Goal: Use online tool/utility: Use online tool/utility

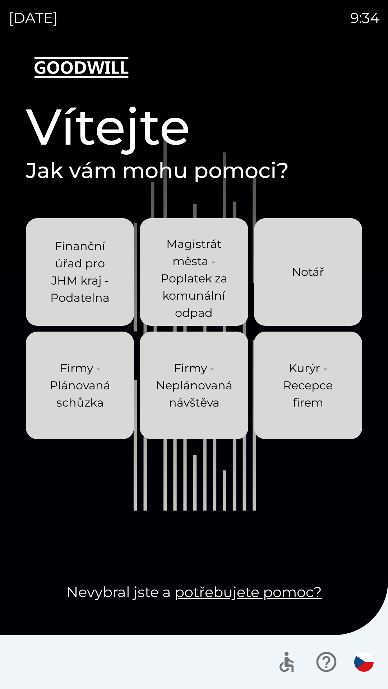
click at [312, 390] on p "Kurýr - Recepce firem" at bounding box center [308, 386] width 74 height 52
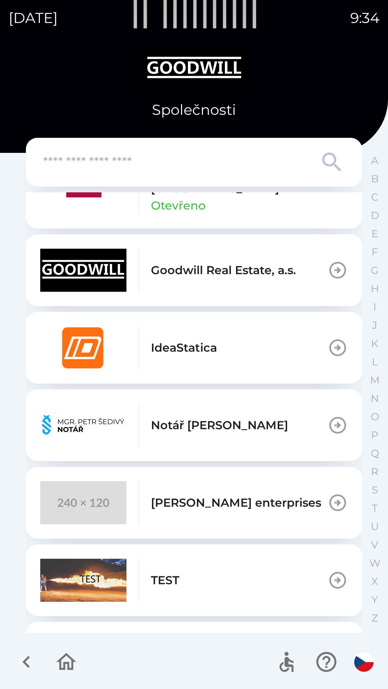
scroll to position [375, 0]
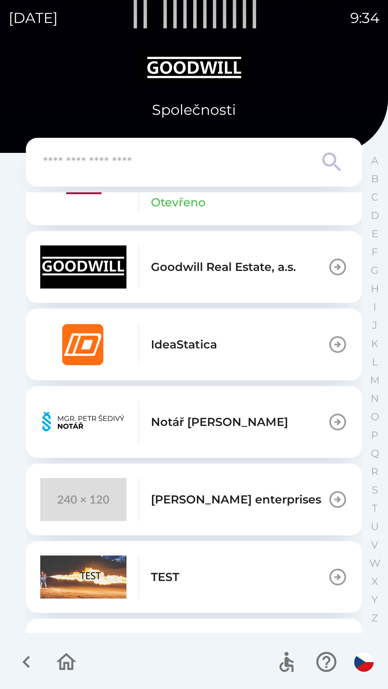
click at [167, 579] on p "TEST" at bounding box center [165, 577] width 28 height 17
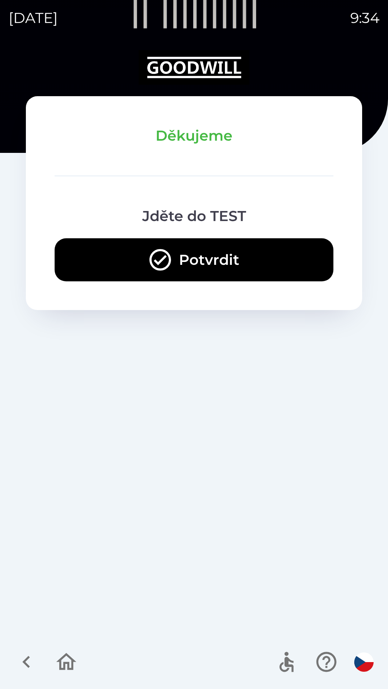
click at [219, 251] on button "Potvrdit" at bounding box center [194, 259] width 279 height 43
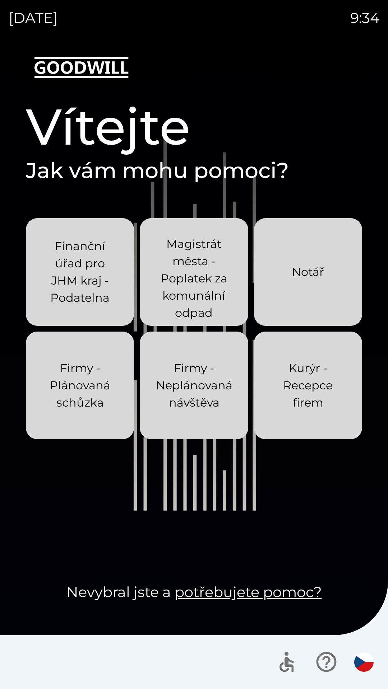
click at [314, 401] on p "Kurýr - Recepce firem" at bounding box center [308, 386] width 74 height 52
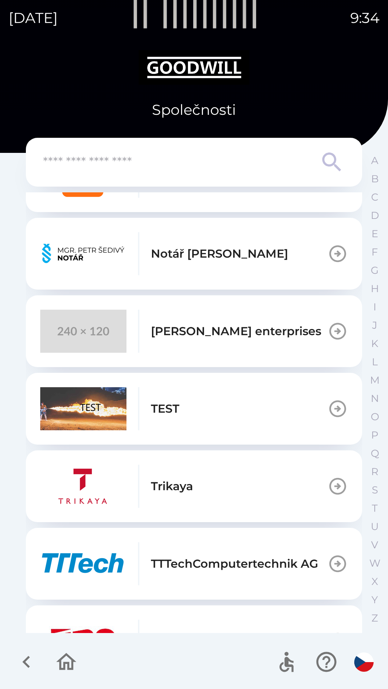
scroll to position [553, 0]
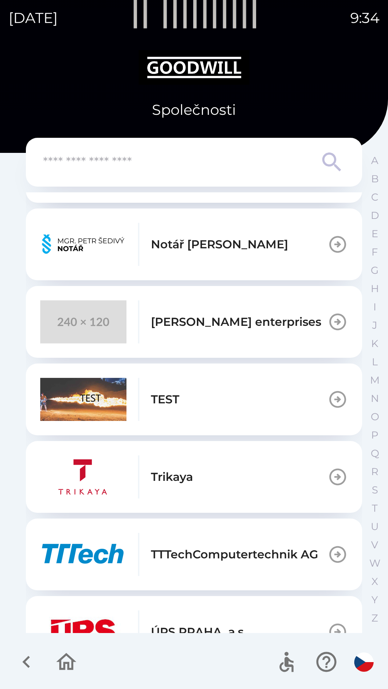
click at [246, 398] on button "TEST" at bounding box center [194, 400] width 336 height 72
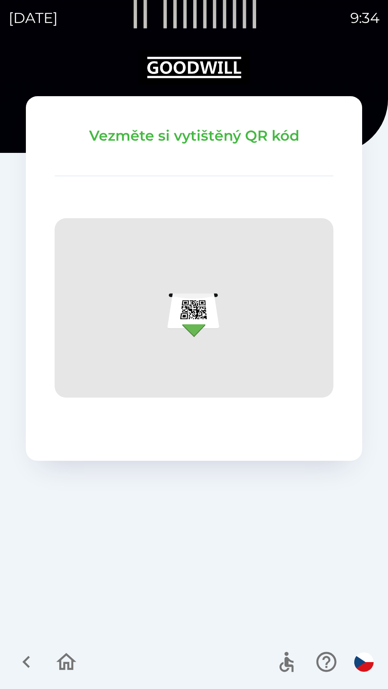
click at [26, 665] on icon "button" at bounding box center [26, 662] width 8 height 12
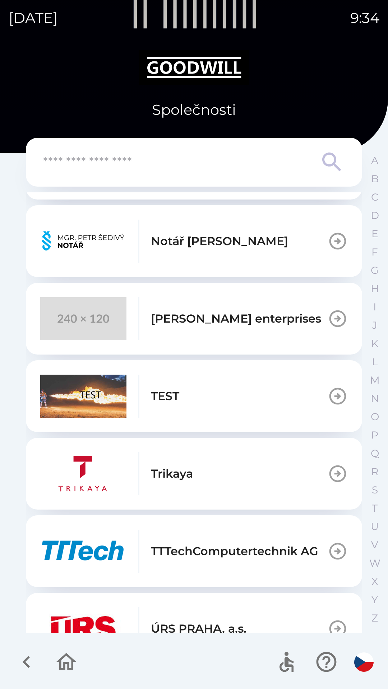
scroll to position [556, 0]
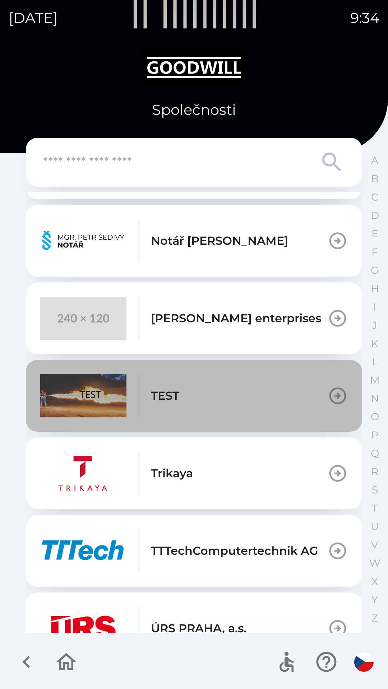
click at [206, 389] on button "TEST" at bounding box center [194, 396] width 336 height 72
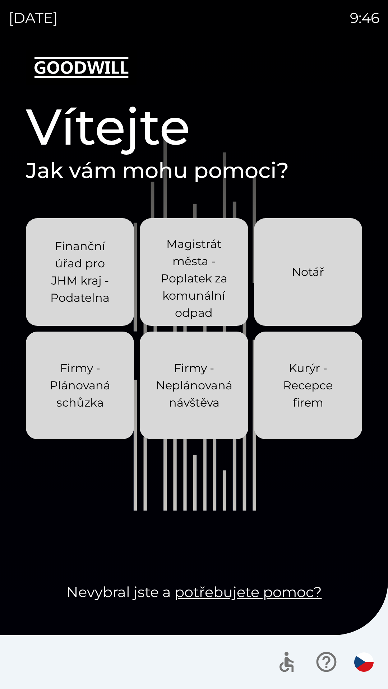
click at [294, 405] on p "Kurýr - Recepce firem" at bounding box center [308, 386] width 74 height 52
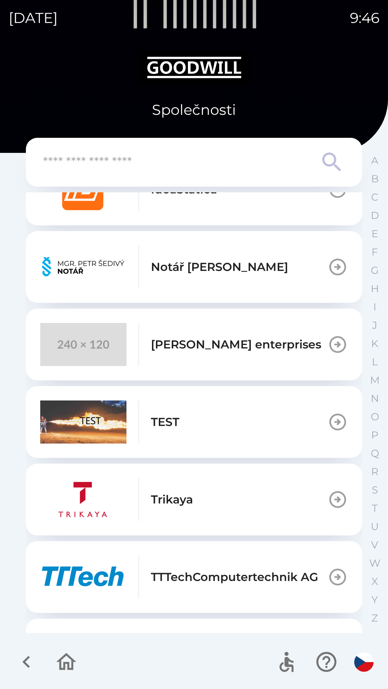
scroll to position [587, 0]
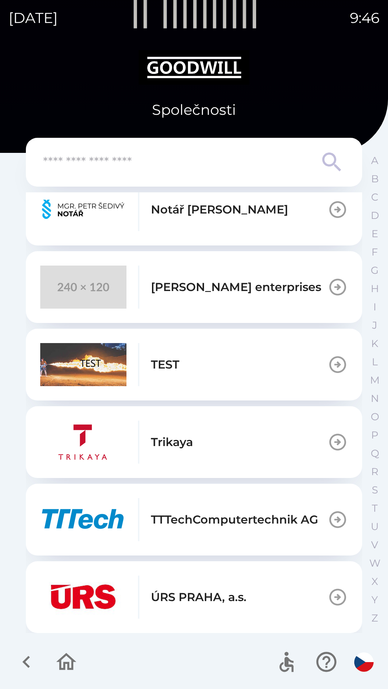
click at [94, 354] on img "button" at bounding box center [83, 364] width 86 height 43
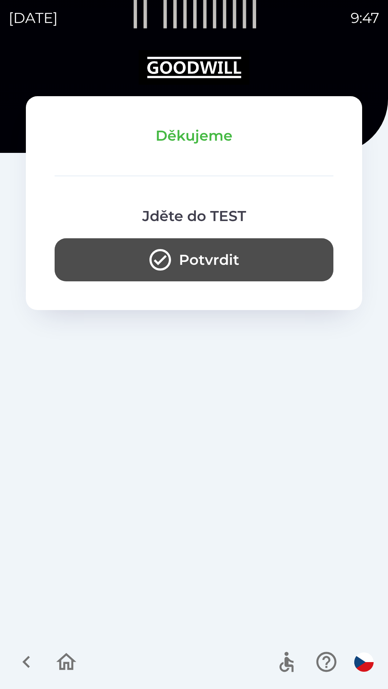
click at [154, 269] on icon "button" at bounding box center [160, 260] width 26 height 26
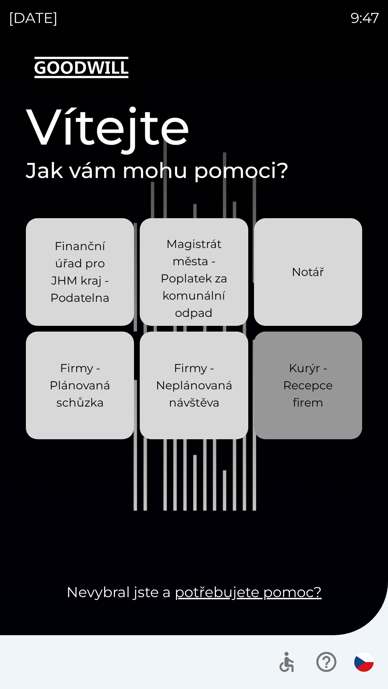
click at [297, 381] on p "Kurýr - Recepce firem" at bounding box center [308, 386] width 74 height 52
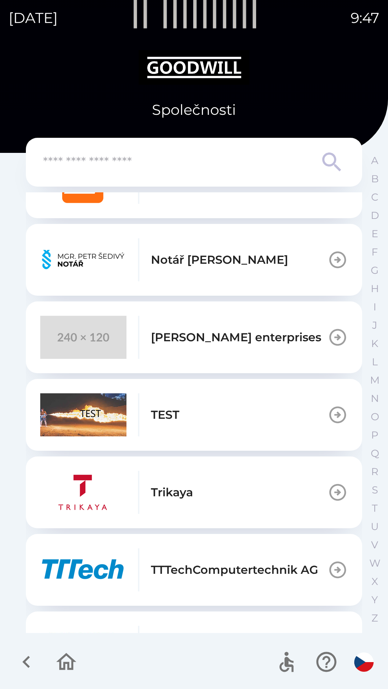
scroll to position [541, 0]
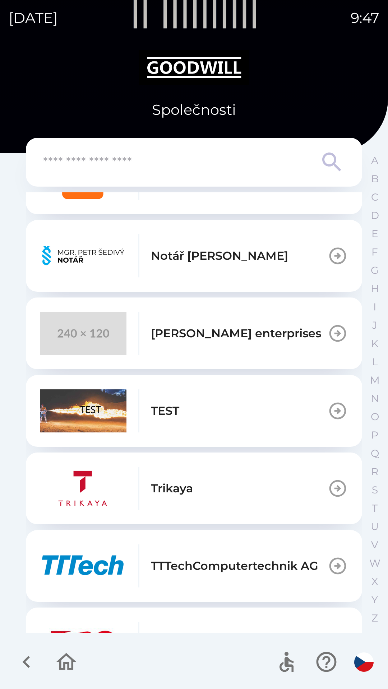
click at [94, 409] on img "button" at bounding box center [83, 411] width 86 height 43
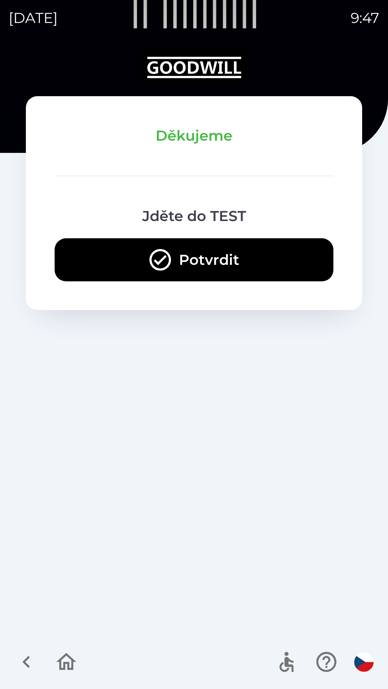
click at [137, 252] on button "Potvrdit" at bounding box center [194, 259] width 279 height 43
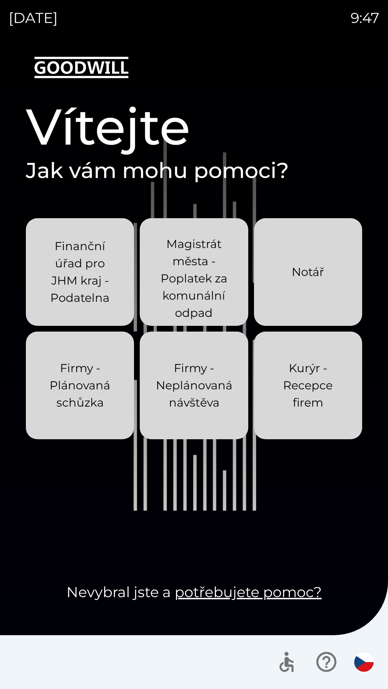
click at [297, 383] on p "Kurýr - Recepce firem" at bounding box center [308, 386] width 74 height 52
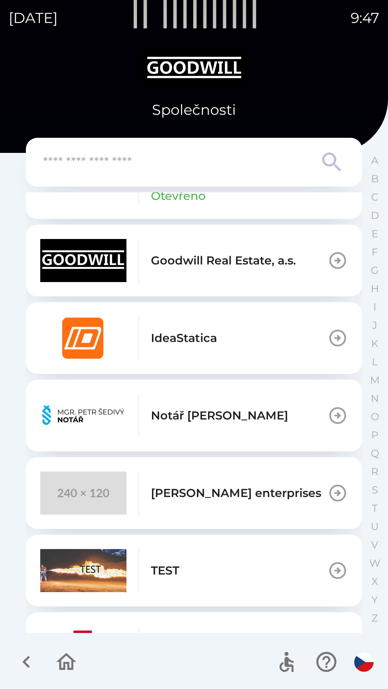
scroll to position [382, 0]
click at [107, 573] on img "button" at bounding box center [83, 570] width 86 height 43
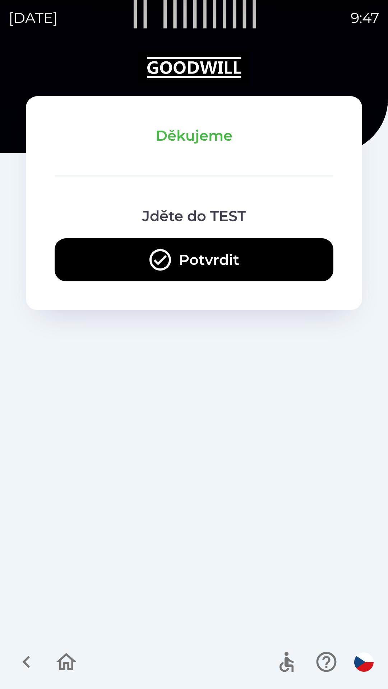
click at [150, 258] on icon "button" at bounding box center [160, 260] width 22 height 22
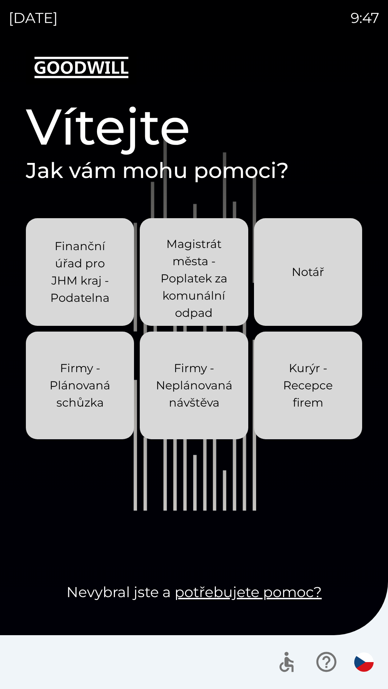
click at [294, 389] on p "Kurýr - Recepce firem" at bounding box center [308, 386] width 74 height 52
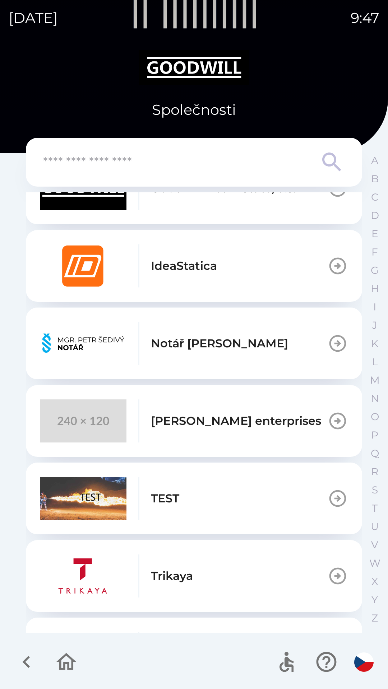
scroll to position [460, 0]
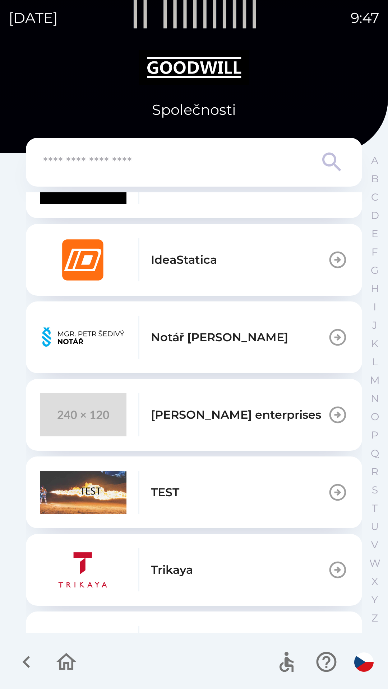
click at [86, 496] on img "button" at bounding box center [83, 492] width 86 height 43
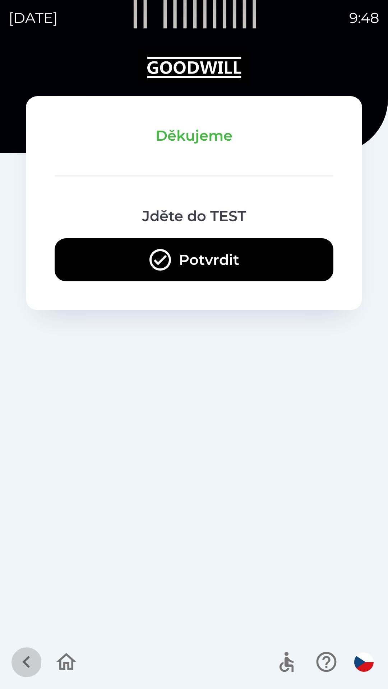
click at [27, 666] on icon "button" at bounding box center [26, 662] width 8 height 12
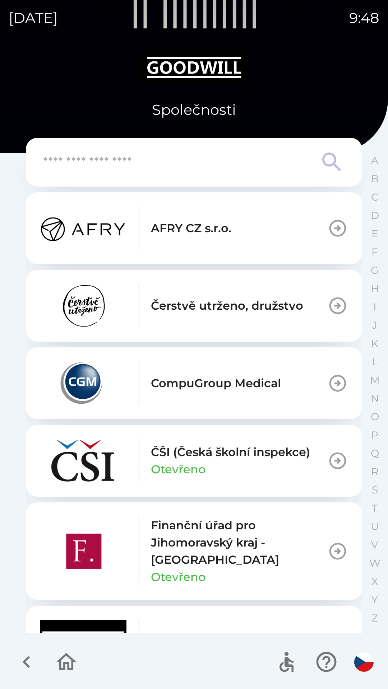
click at [62, 658] on icon "button" at bounding box center [66, 661] width 20 height 17
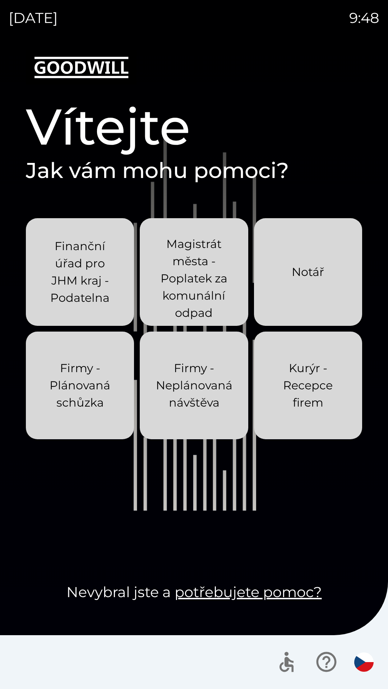
click at [271, 394] on p "Kurýr - Recepce firem" at bounding box center [308, 386] width 74 height 52
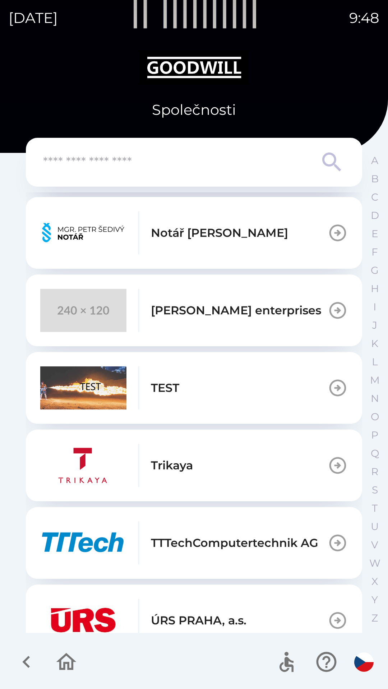
scroll to position [587, 0]
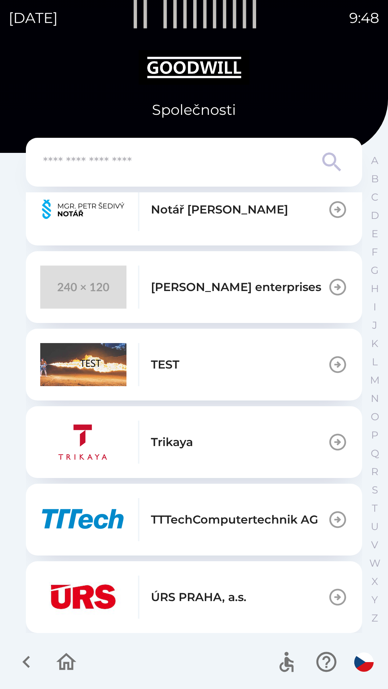
click at [165, 374] on div "TEST" at bounding box center [109, 364] width 139 height 43
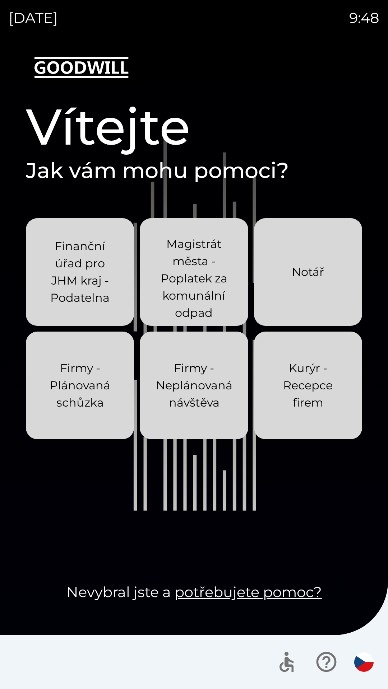
click at [301, 396] on p "Kurýr - Recepce firem" at bounding box center [308, 386] width 74 height 52
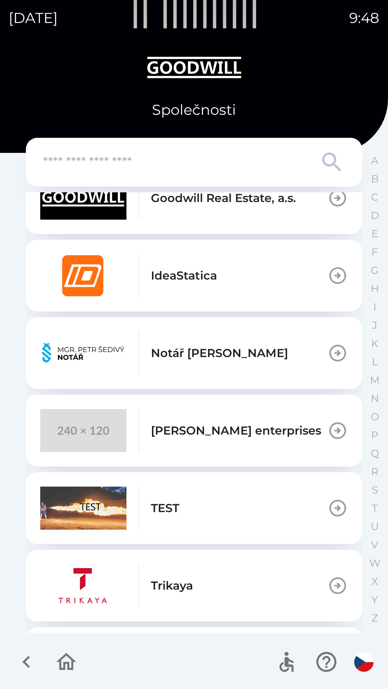
scroll to position [456, 0]
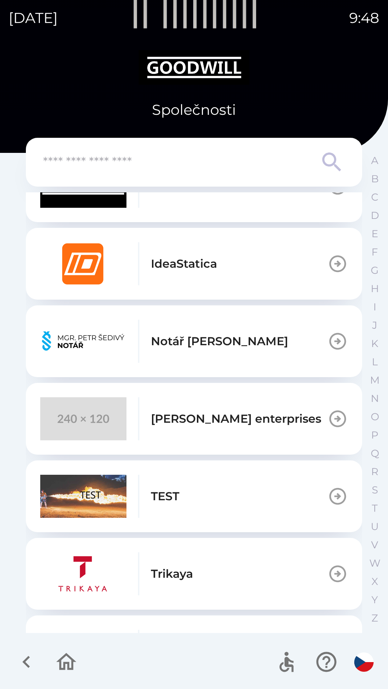
click at [158, 504] on p "TEST" at bounding box center [165, 496] width 28 height 17
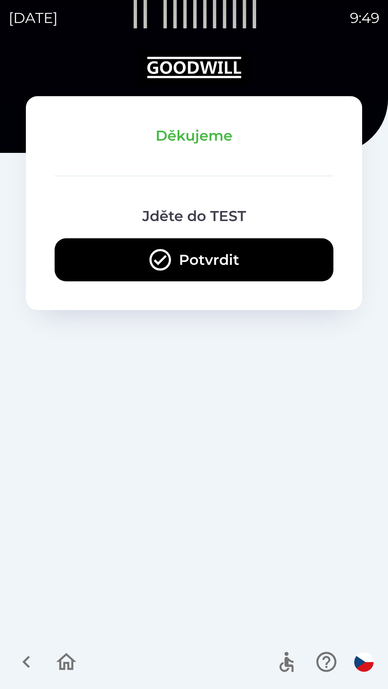
click at [137, 258] on button "Potvrdit" at bounding box center [194, 259] width 279 height 43
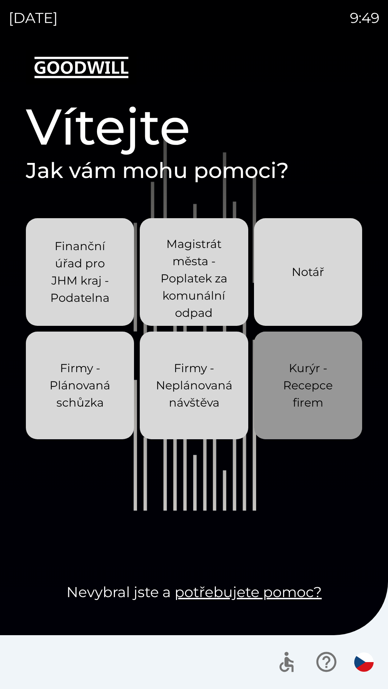
click at [306, 409] on p "Kurýr - Recepce firem" at bounding box center [308, 386] width 74 height 52
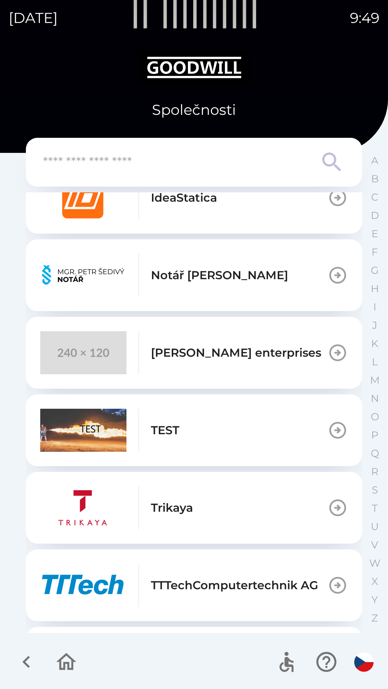
scroll to position [587, 0]
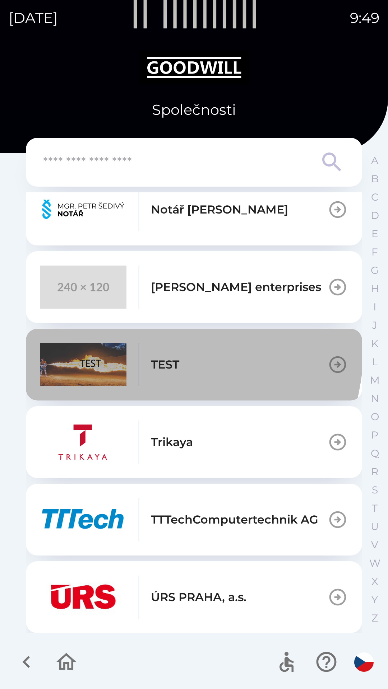
click at [88, 338] on button "TEST" at bounding box center [194, 365] width 336 height 72
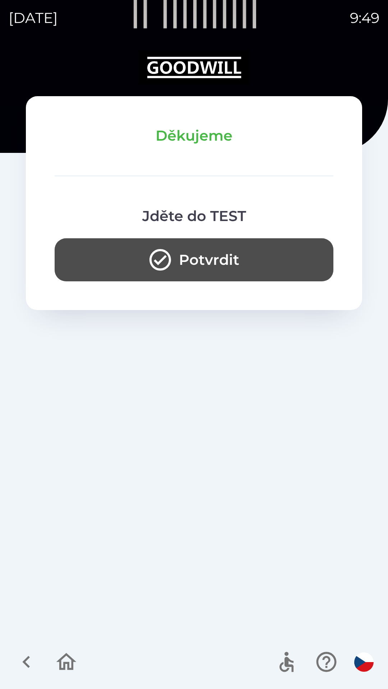
click at [122, 256] on button "Potvrdit" at bounding box center [194, 259] width 279 height 43
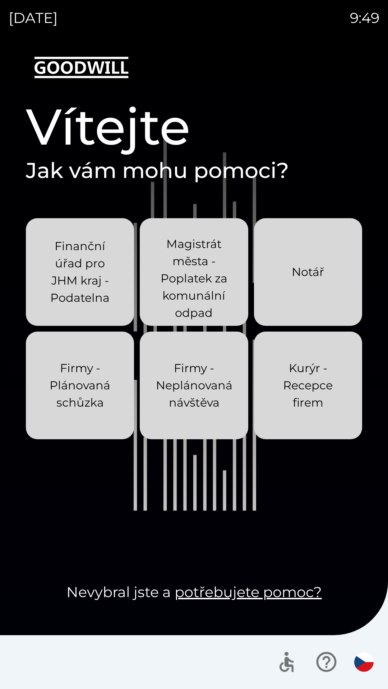
click at [292, 404] on p "Kurýr - Recepce firem" at bounding box center [308, 386] width 74 height 52
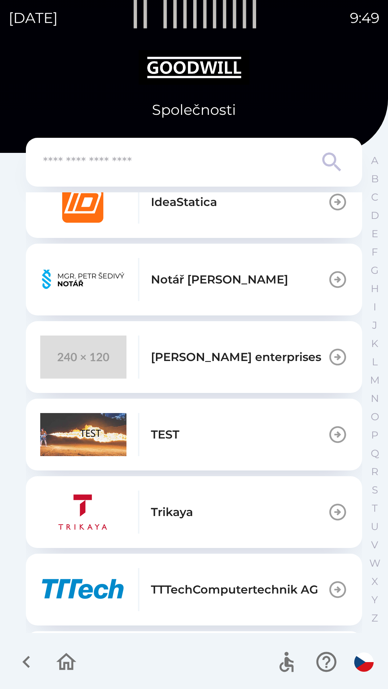
scroll to position [521, 0]
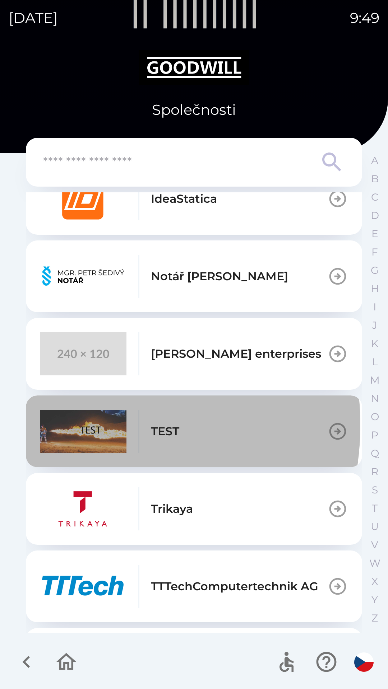
click at [75, 425] on img "button" at bounding box center [83, 431] width 86 height 43
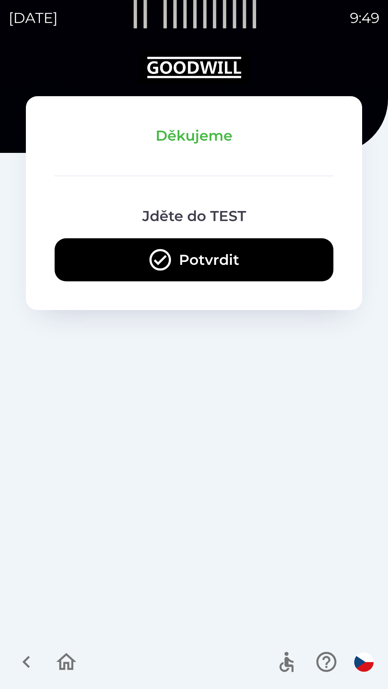
click at [122, 263] on button "Potvrdit" at bounding box center [194, 259] width 279 height 43
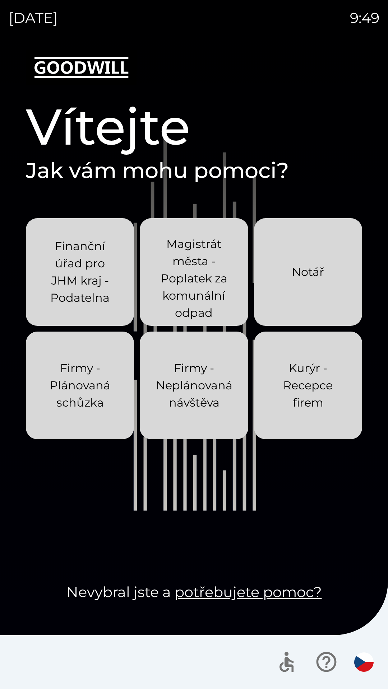
click at [312, 401] on p "Kurýr - Recepce firem" at bounding box center [308, 386] width 74 height 52
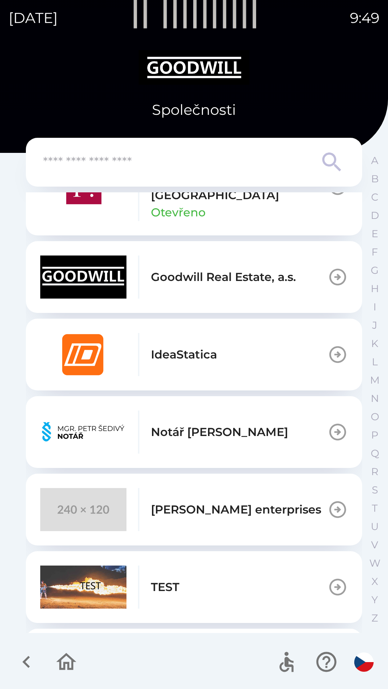
scroll to position [369, 0]
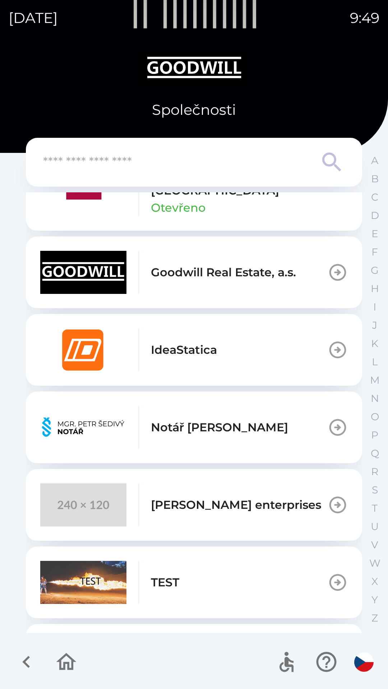
click at [124, 585] on img "button" at bounding box center [83, 582] width 86 height 43
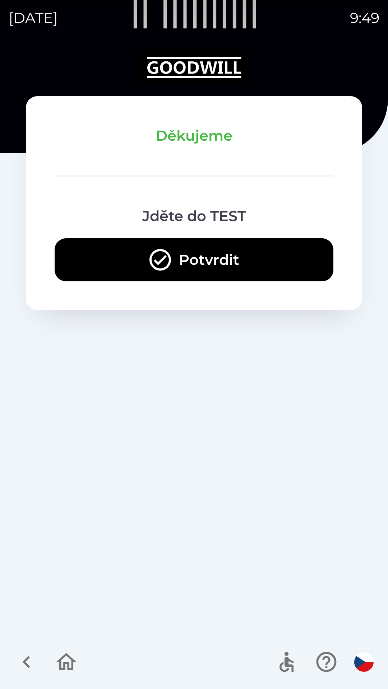
click at [66, 654] on icon "button" at bounding box center [66, 661] width 20 height 17
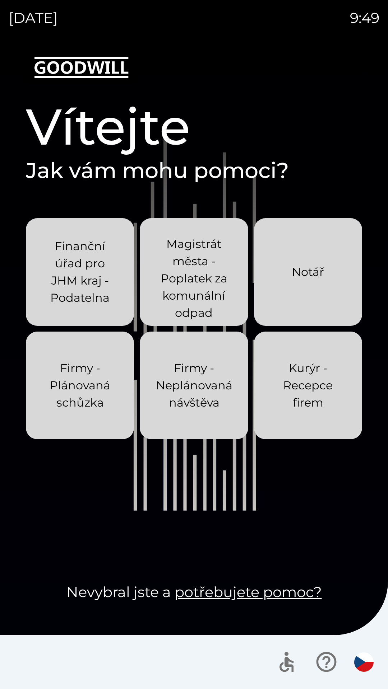
click at [289, 381] on p "Kurýr - Recepce firem" at bounding box center [308, 386] width 74 height 52
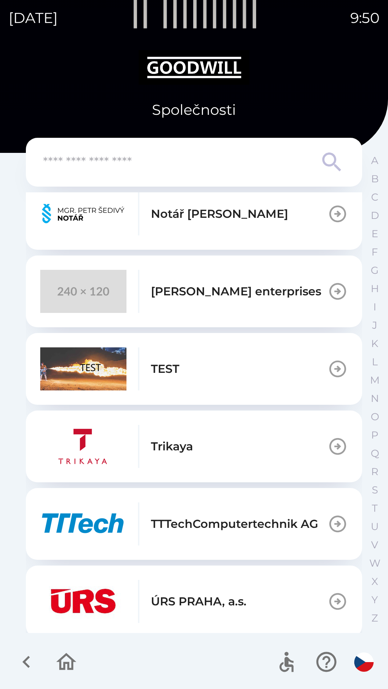
scroll to position [584, 0]
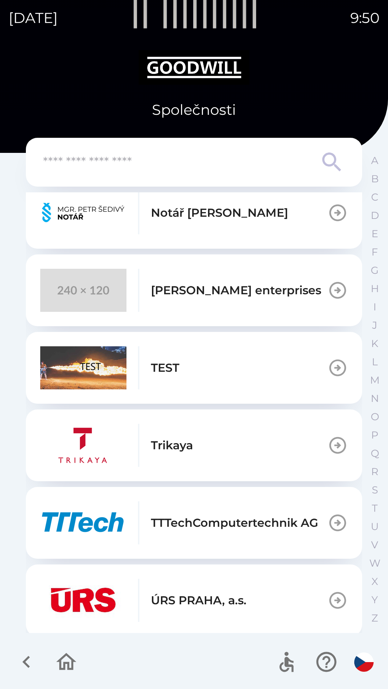
click at [102, 373] on img "button" at bounding box center [83, 367] width 86 height 43
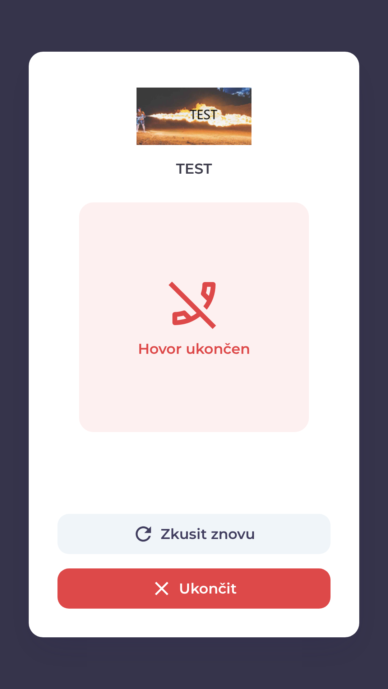
click at [125, 525] on button "Zkusit znovu" at bounding box center [193, 534] width 273 height 40
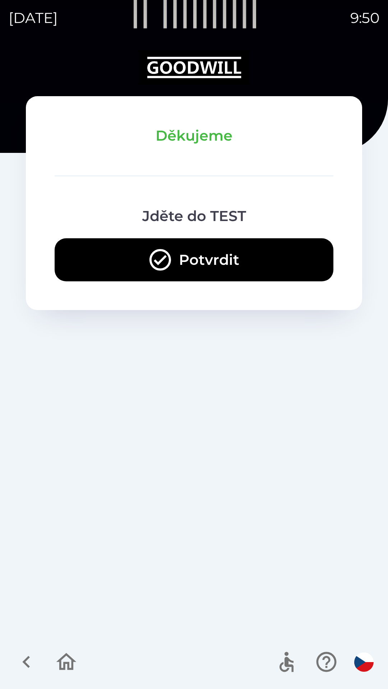
click at [129, 266] on button "Potvrdit" at bounding box center [194, 259] width 279 height 43
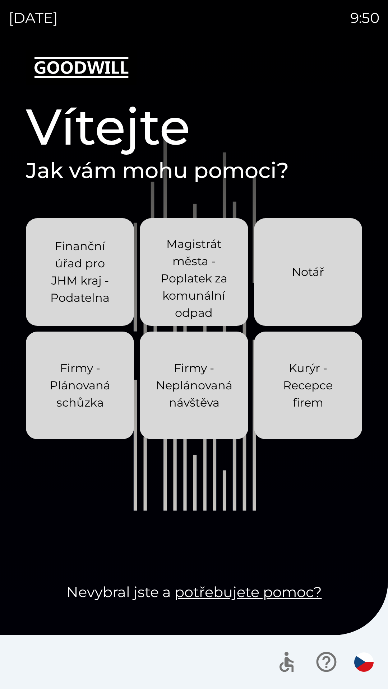
click at [297, 417] on div "Kurýr - Recepce firem" at bounding box center [308, 385] width 74 height 75
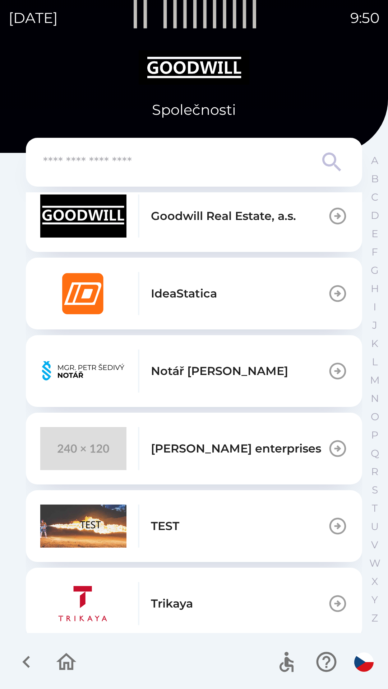
scroll to position [429, 0]
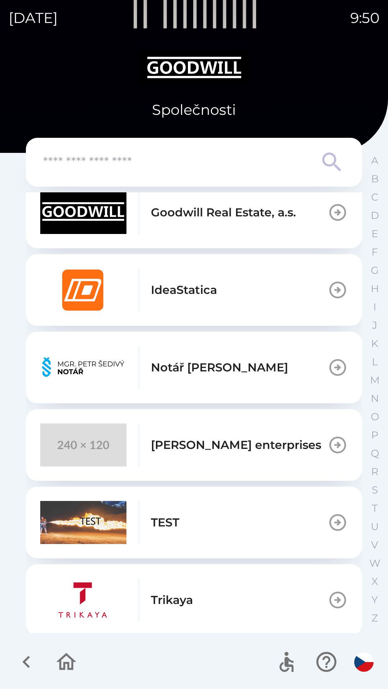
click at [115, 515] on img "button" at bounding box center [83, 522] width 86 height 43
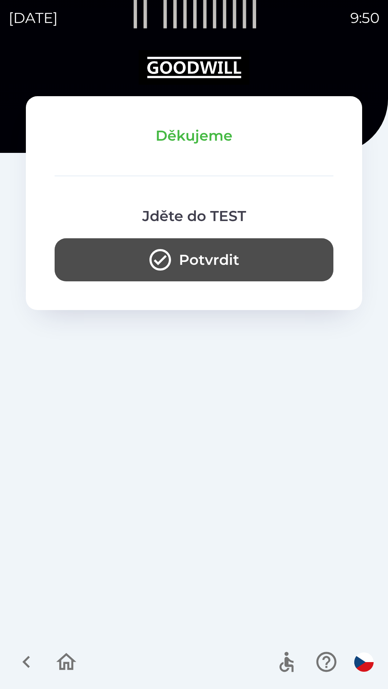
click at [129, 258] on button "Potvrdit" at bounding box center [194, 259] width 279 height 43
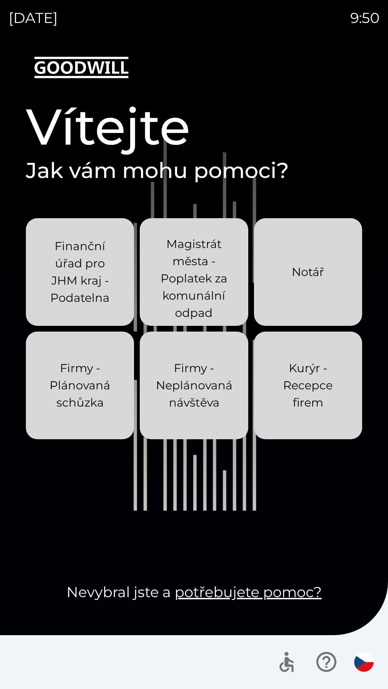
click at [294, 406] on p "Kurýr - Recepce firem" at bounding box center [308, 386] width 74 height 52
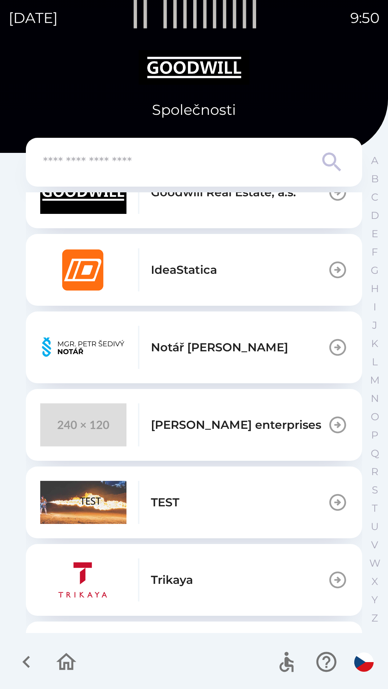
scroll to position [459, 0]
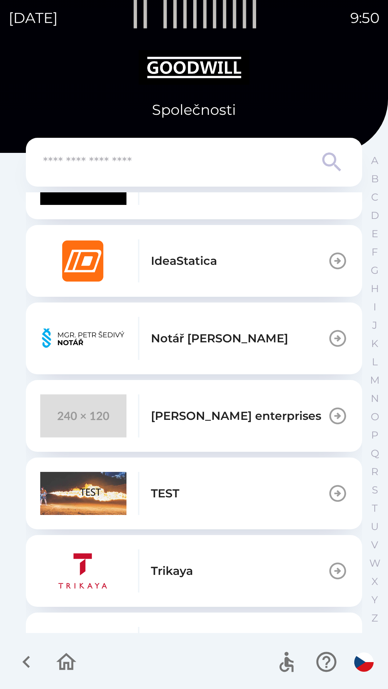
click at [108, 496] on img "button" at bounding box center [83, 493] width 86 height 43
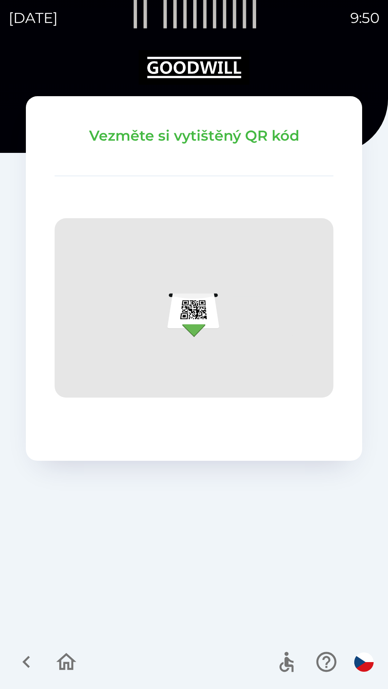
click at [62, 667] on icon "button" at bounding box center [66, 662] width 24 height 24
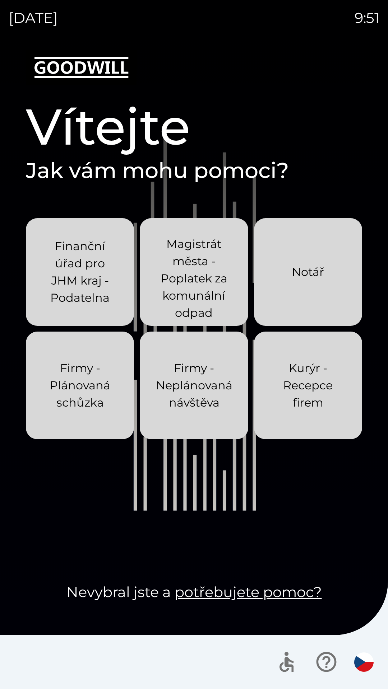
click at [299, 404] on p "Kurýr - Recepce firem" at bounding box center [308, 386] width 74 height 52
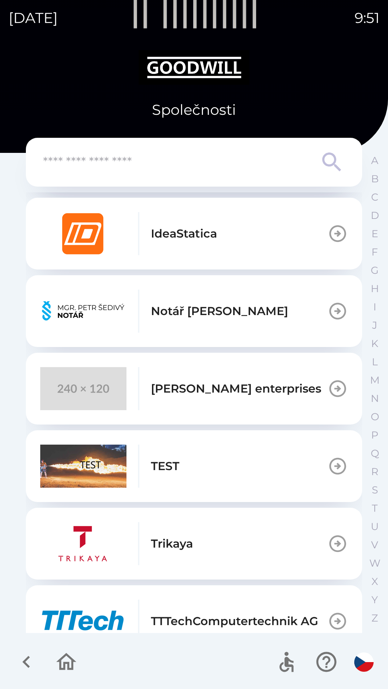
scroll to position [487, 0]
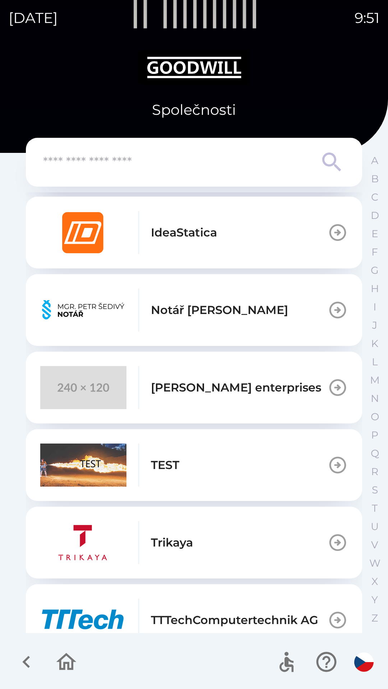
click at [85, 464] on img "button" at bounding box center [83, 465] width 86 height 43
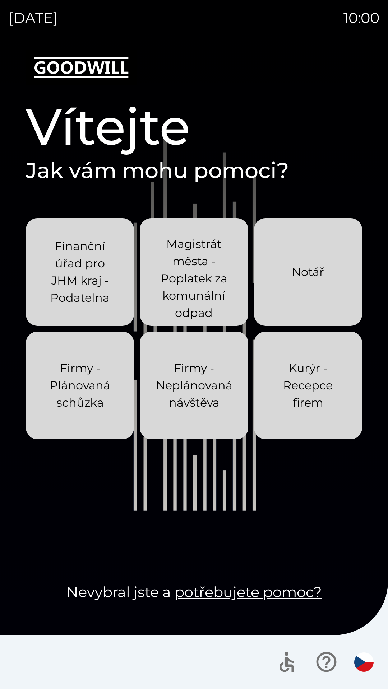
click at [292, 402] on p "Kurýr - Recepce firem" at bounding box center [308, 386] width 74 height 52
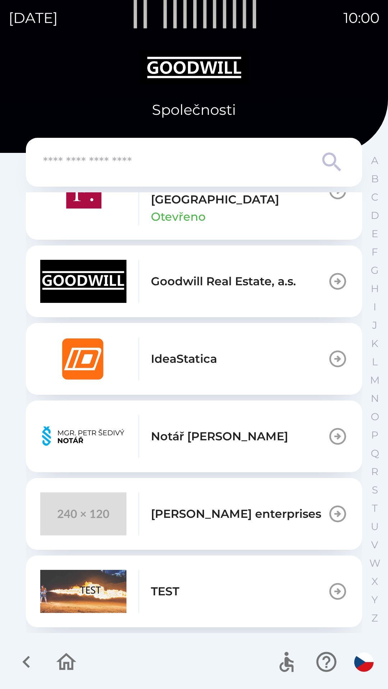
scroll to position [371, 0]
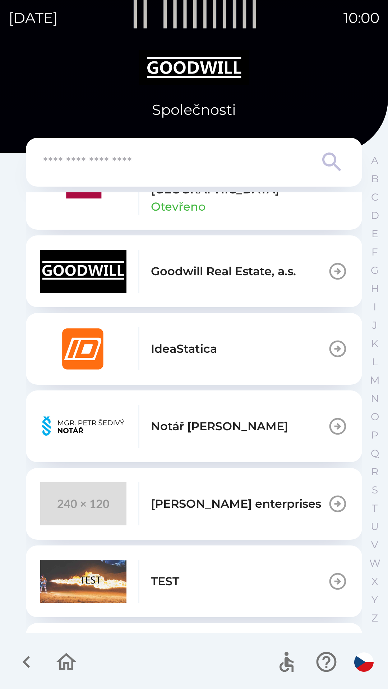
click at [103, 574] on img "button" at bounding box center [83, 581] width 86 height 43
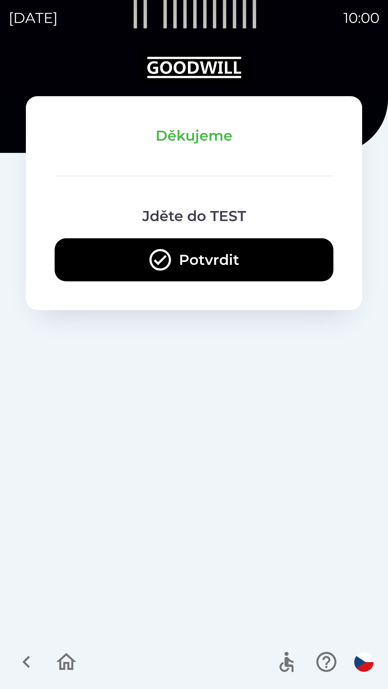
click at [125, 251] on button "Potvrdit" at bounding box center [194, 259] width 279 height 43
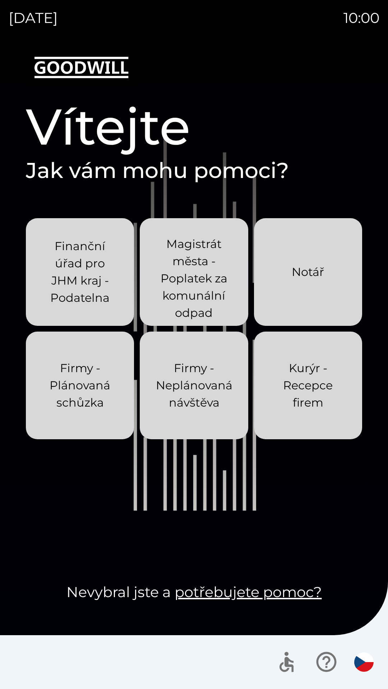
click at [285, 390] on p "Kurýr - Recepce firem" at bounding box center [308, 386] width 74 height 52
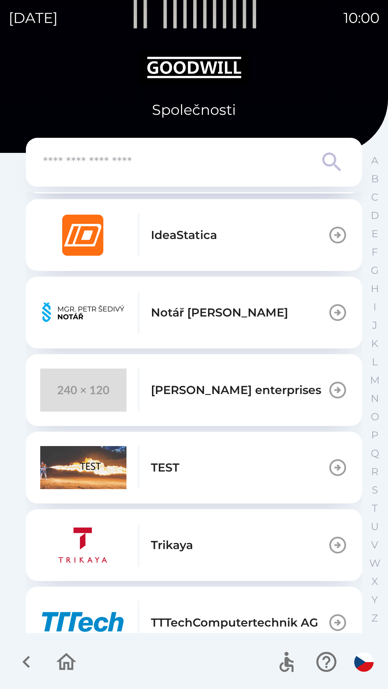
scroll to position [487, 0]
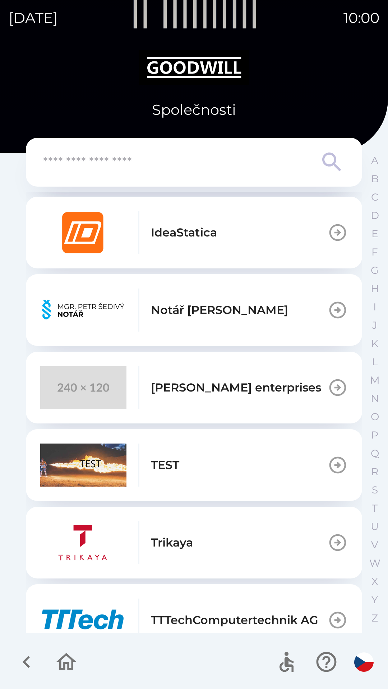
click at [94, 469] on img "button" at bounding box center [83, 465] width 86 height 43
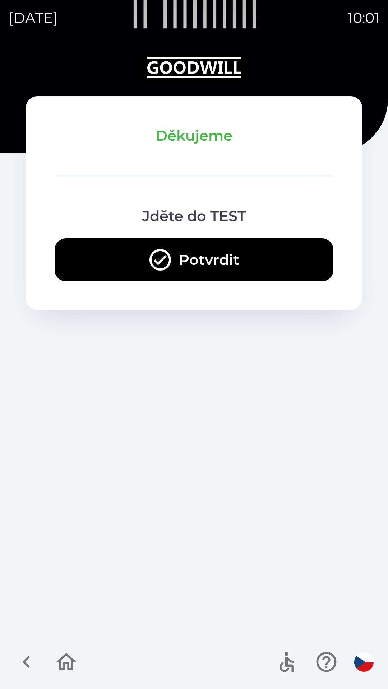
click at [121, 271] on button "Potvrdit" at bounding box center [194, 259] width 279 height 43
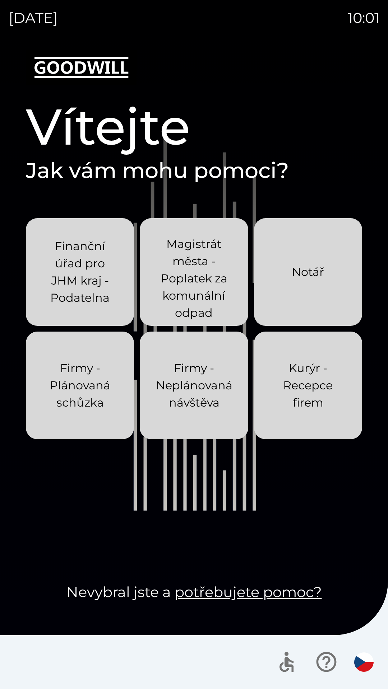
click at [297, 398] on p "Kurýr - Recepce firem" at bounding box center [308, 386] width 74 height 52
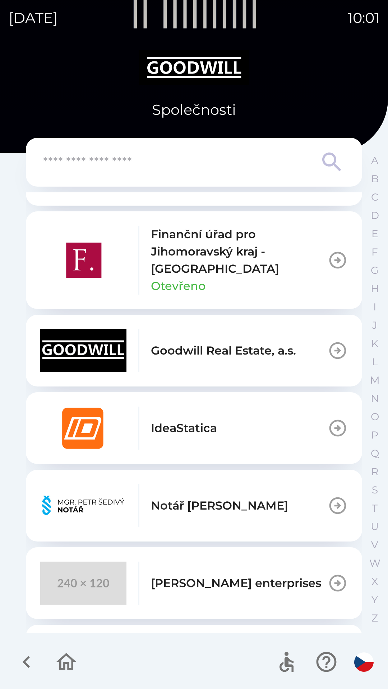
scroll to position [587, 0]
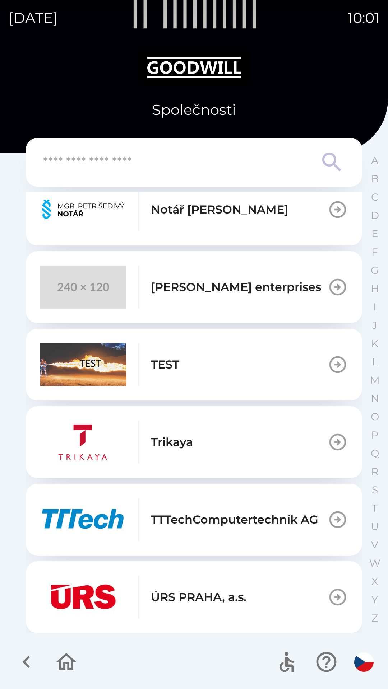
click at [88, 372] on img "button" at bounding box center [83, 364] width 86 height 43
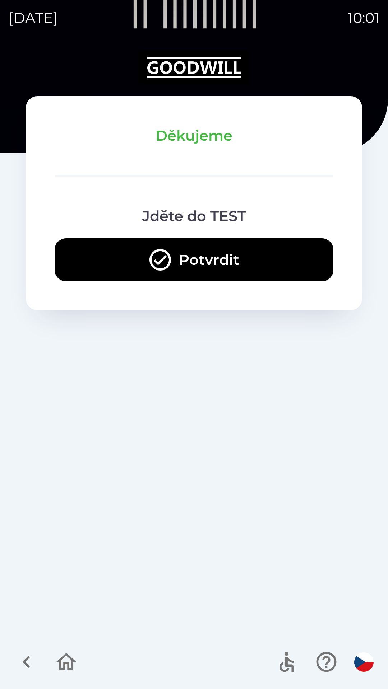
click at [126, 250] on button "Potvrdit" at bounding box center [194, 259] width 279 height 43
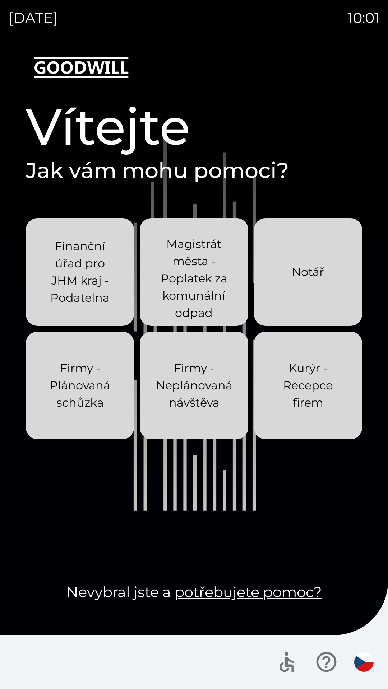
click at [300, 404] on p "Kurýr - Recepce firem" at bounding box center [308, 386] width 74 height 52
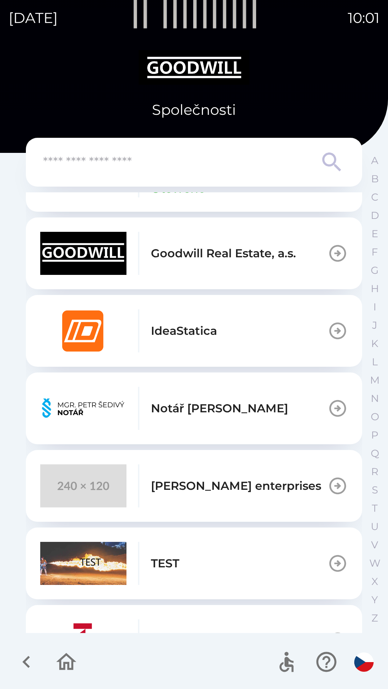
scroll to position [409, 0]
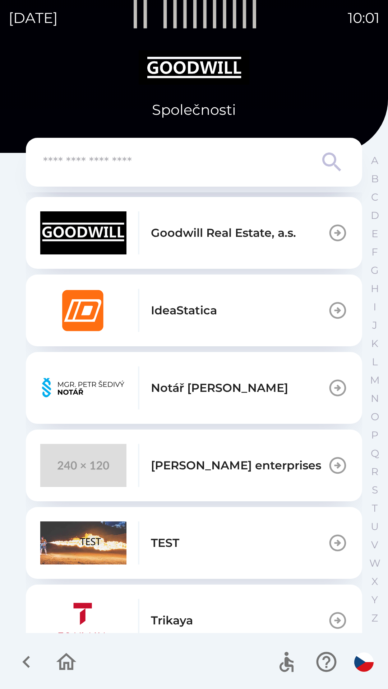
click at [110, 541] on img "button" at bounding box center [83, 543] width 86 height 43
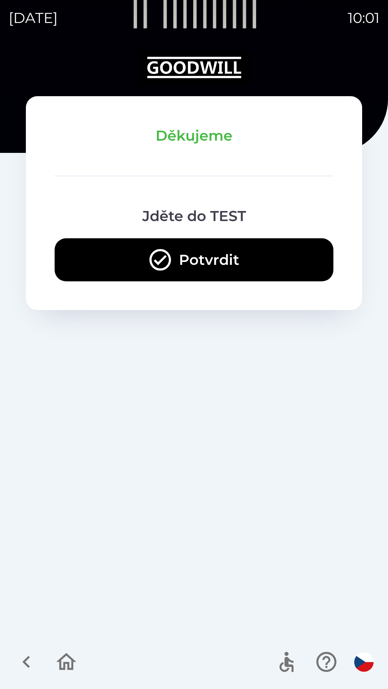
click at [115, 244] on button "Potvrdit" at bounding box center [194, 259] width 279 height 43
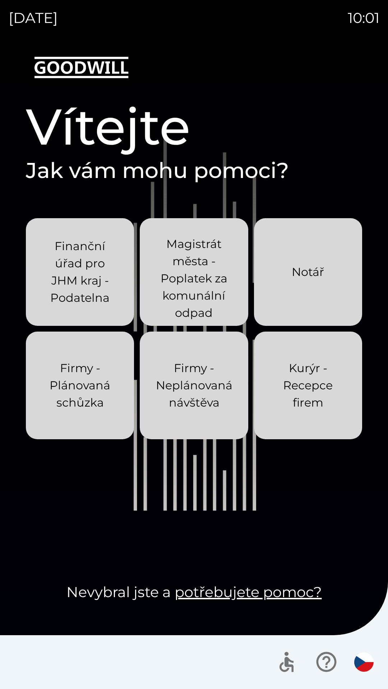
click at [306, 406] on p "Kurýr - Recepce firem" at bounding box center [308, 386] width 74 height 52
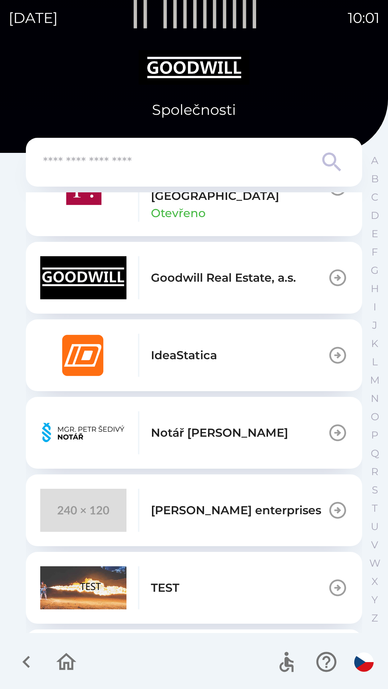
scroll to position [364, 0]
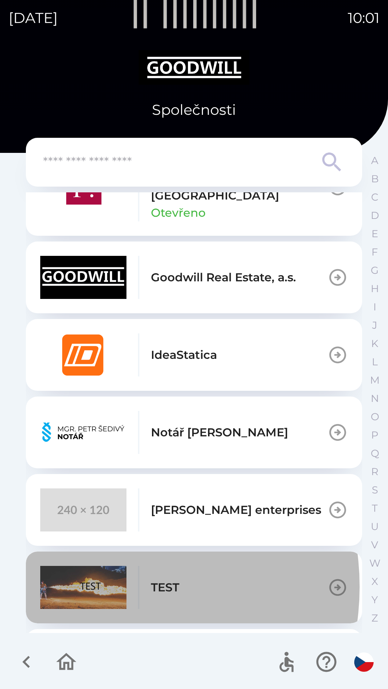
click at [95, 587] on img "button" at bounding box center [83, 587] width 86 height 43
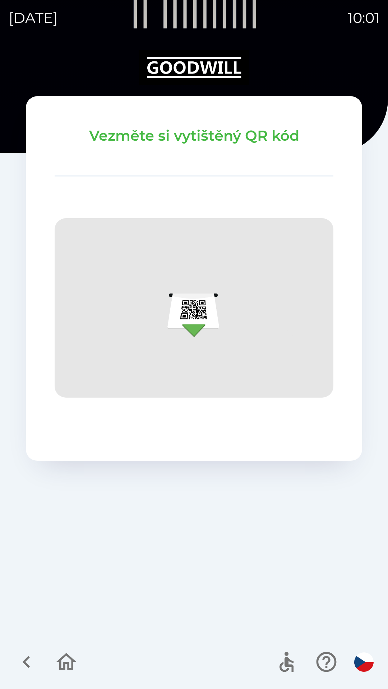
click at [67, 667] on icon "button" at bounding box center [66, 662] width 24 height 24
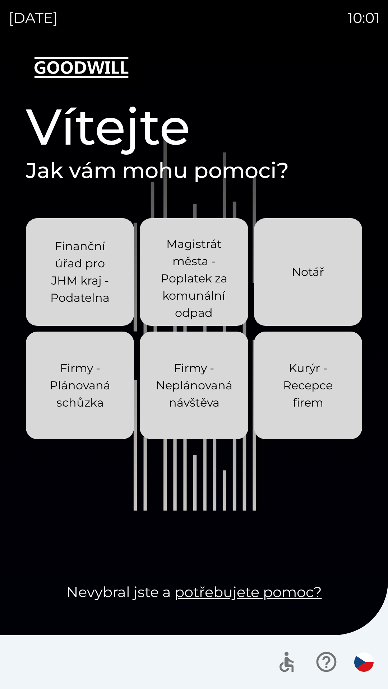
click at [290, 408] on p "Kurýr - Recepce firem" at bounding box center [308, 386] width 74 height 52
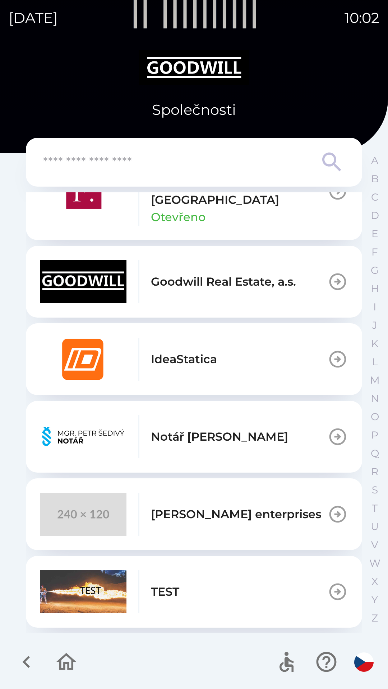
scroll to position [363, 0]
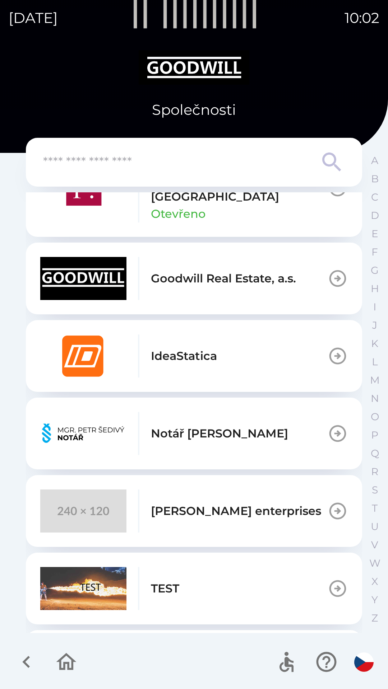
click at [157, 600] on div "TEST" at bounding box center [109, 588] width 139 height 43
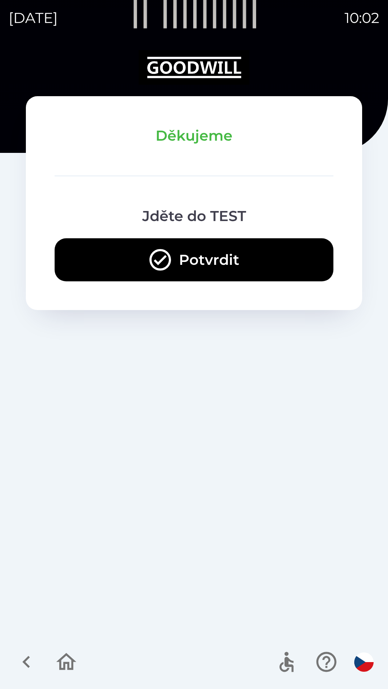
click at [144, 251] on button "Potvrdit" at bounding box center [194, 259] width 279 height 43
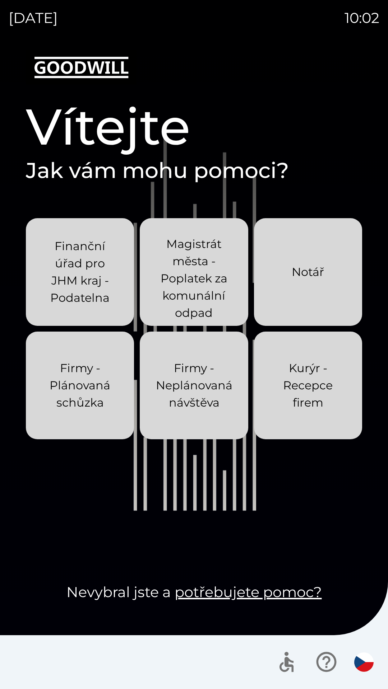
click at [292, 396] on p "Kurýr - Recepce firem" at bounding box center [308, 386] width 74 height 52
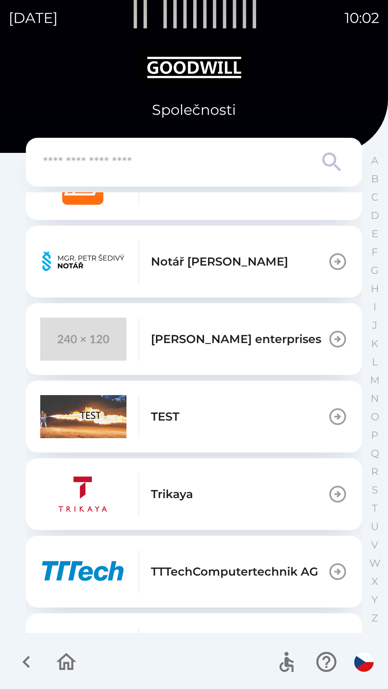
scroll to position [536, 0]
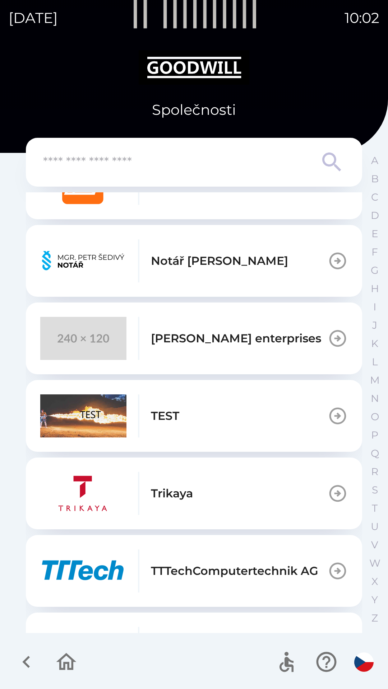
click at [97, 417] on img "button" at bounding box center [83, 416] width 86 height 43
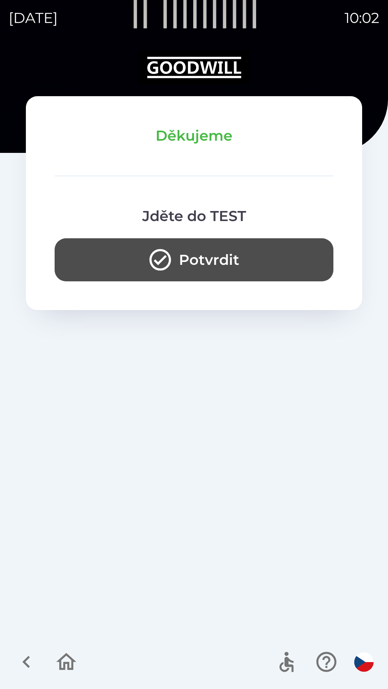
click at [121, 247] on button "Potvrdit" at bounding box center [194, 259] width 279 height 43
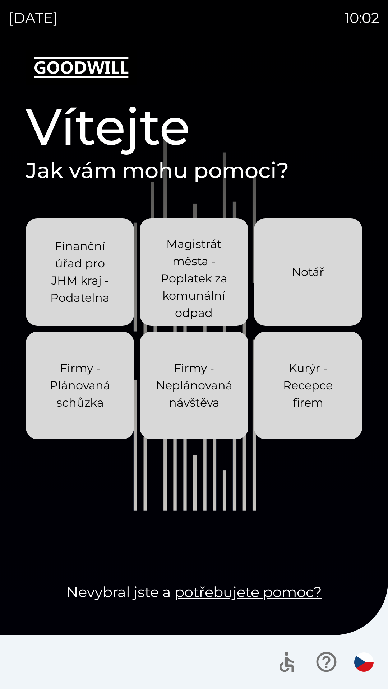
click at [297, 394] on p "Kurýr - Recepce firem" at bounding box center [308, 386] width 74 height 52
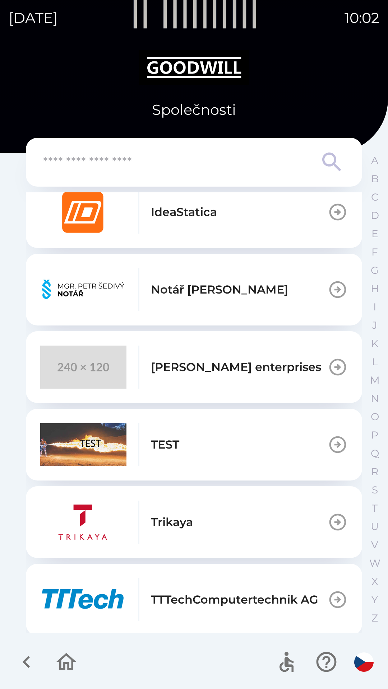
scroll to position [510, 0]
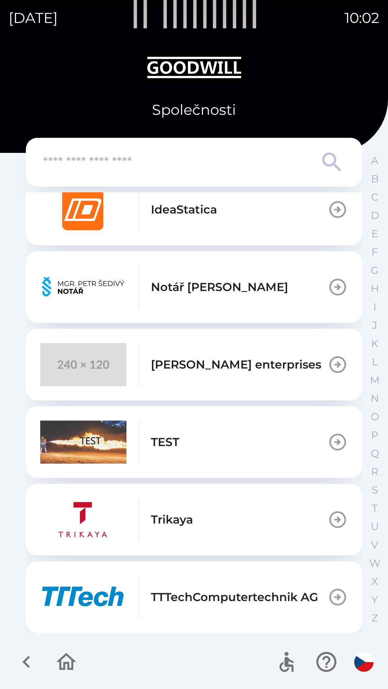
click at [87, 440] on img "button" at bounding box center [83, 442] width 86 height 43
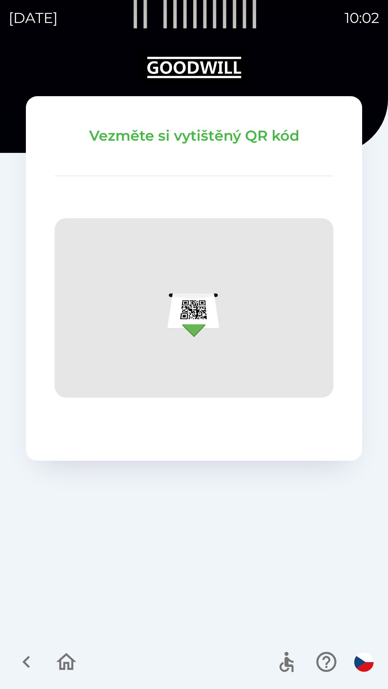
click at [66, 665] on icon "button" at bounding box center [66, 662] width 24 height 24
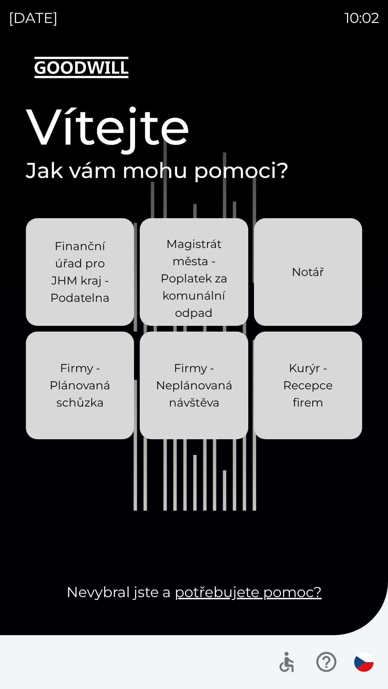
click at [307, 404] on p "Kurýr - Recepce firem" at bounding box center [308, 386] width 74 height 52
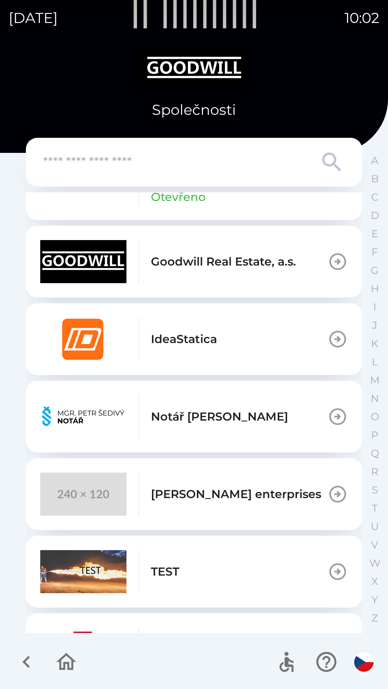
scroll to position [387, 0]
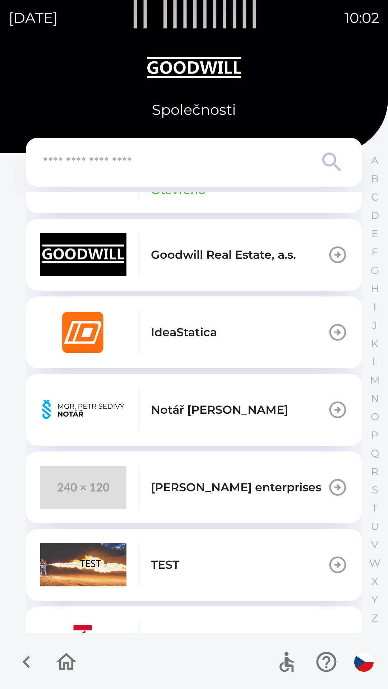
click at [110, 571] on img "button" at bounding box center [83, 565] width 86 height 43
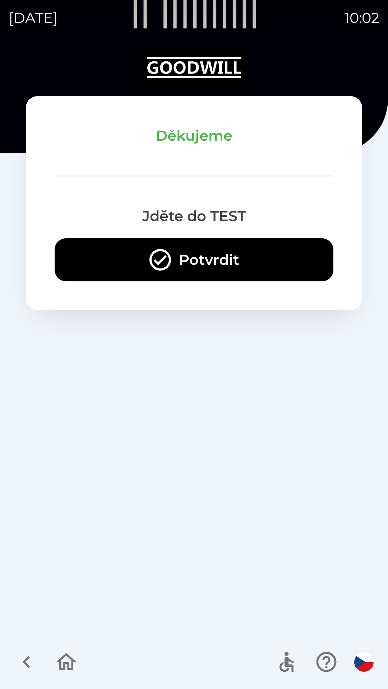
click at [110, 257] on button "Potvrdit" at bounding box center [194, 259] width 279 height 43
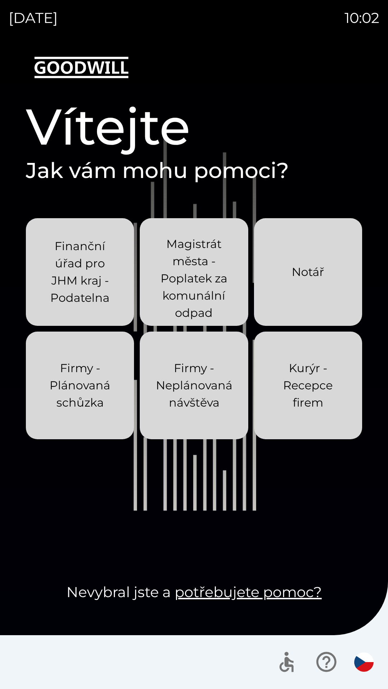
click at [292, 403] on p "Kurýr - Recepce firem" at bounding box center [308, 386] width 74 height 52
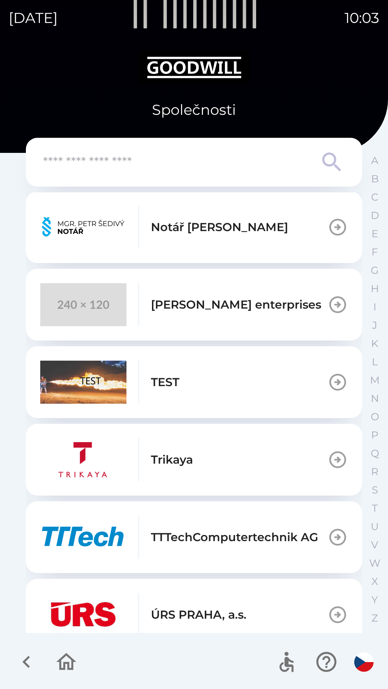
scroll to position [587, 0]
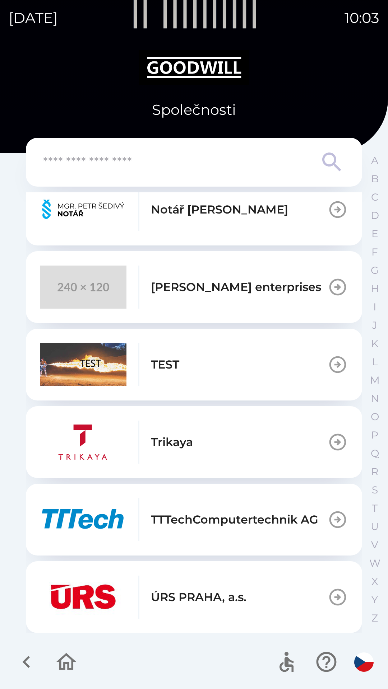
click at [100, 372] on img "button" at bounding box center [83, 364] width 86 height 43
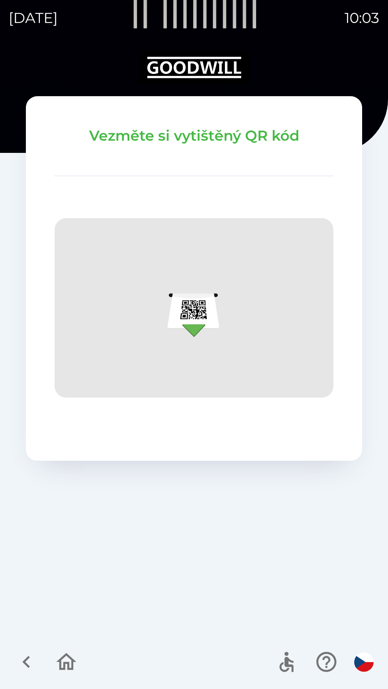
click at [65, 669] on icon "button" at bounding box center [66, 662] width 24 height 24
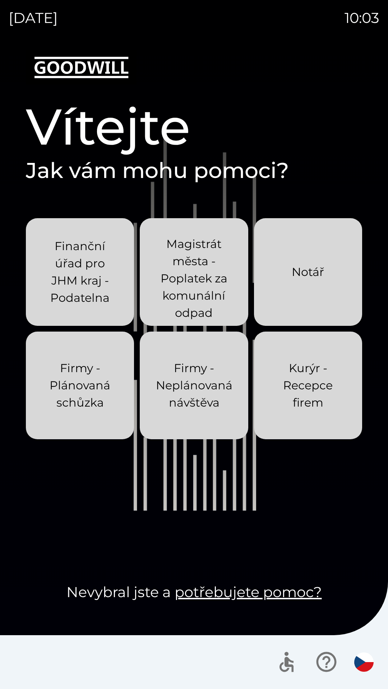
click at [285, 397] on p "Kurýr - Recepce firem" at bounding box center [308, 386] width 74 height 52
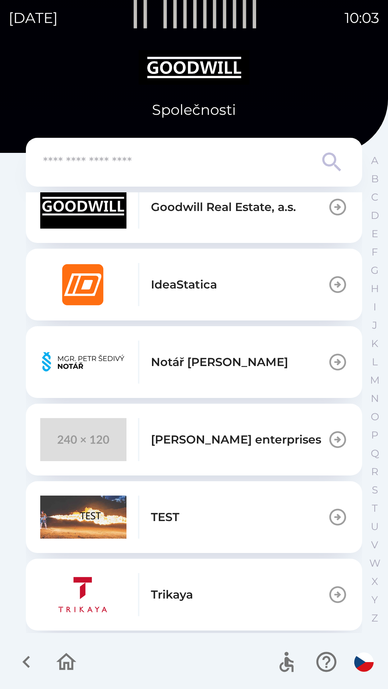
scroll to position [438, 0]
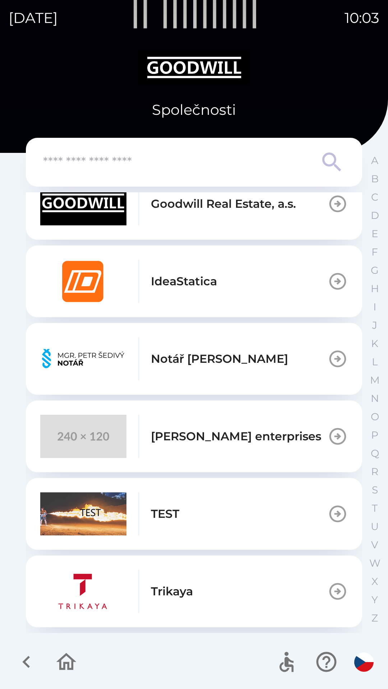
click at [93, 529] on img "button" at bounding box center [83, 514] width 86 height 43
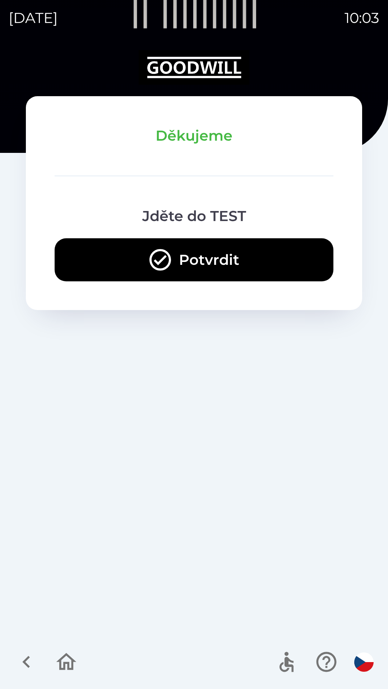
click at [64, 655] on icon "button" at bounding box center [66, 662] width 24 height 24
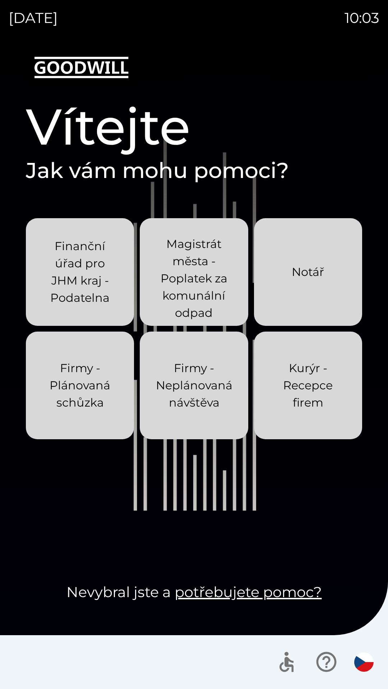
click at [301, 419] on div "Kurýr - Recepce firem" at bounding box center [308, 385] width 74 height 75
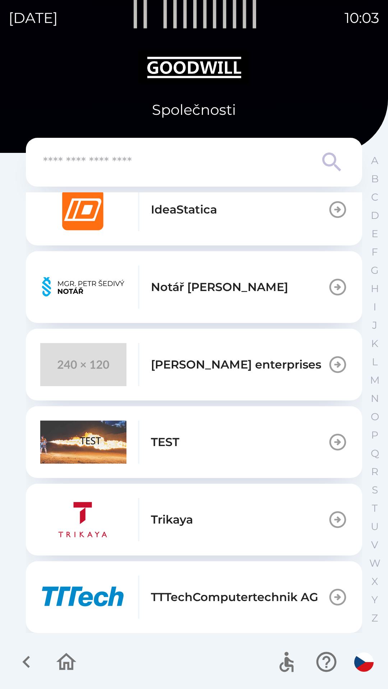
scroll to position [522, 0]
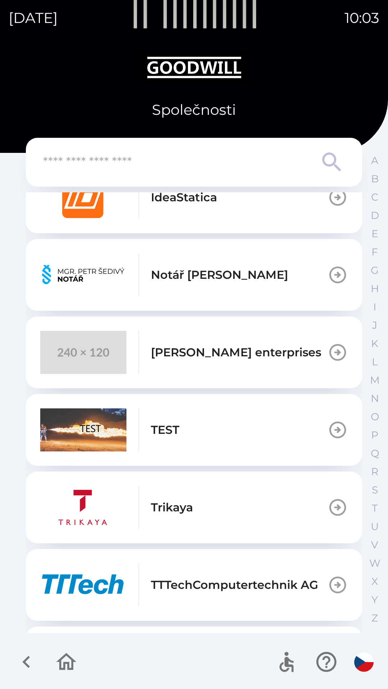
click at [94, 427] on img "button" at bounding box center [83, 430] width 86 height 43
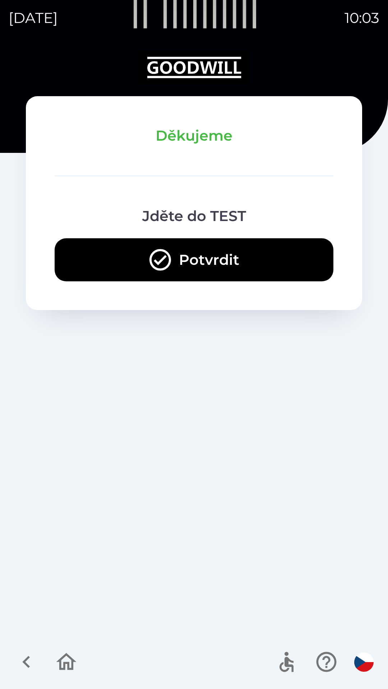
click at [103, 247] on button "Potvrdit" at bounding box center [194, 259] width 279 height 43
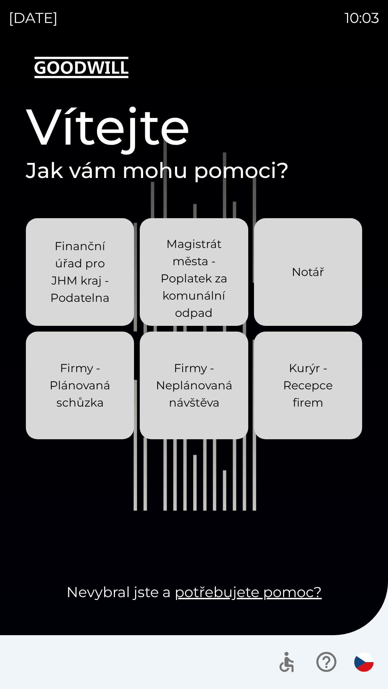
click at [291, 393] on p "Kurýr - Recepce firem" at bounding box center [308, 386] width 74 height 52
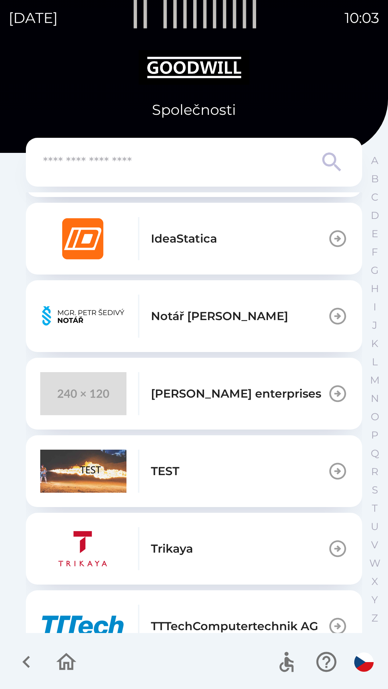
scroll to position [482, 0]
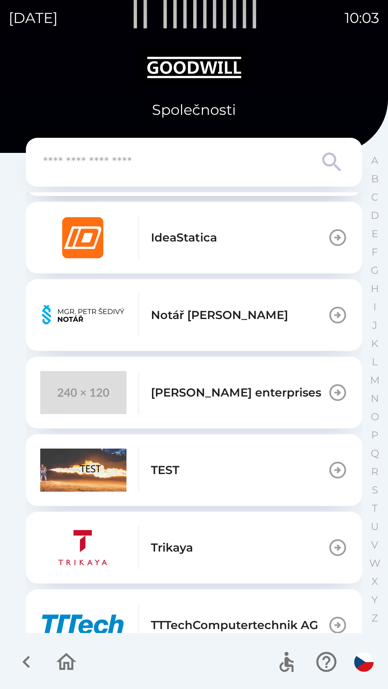
click at [85, 464] on img "button" at bounding box center [83, 470] width 86 height 43
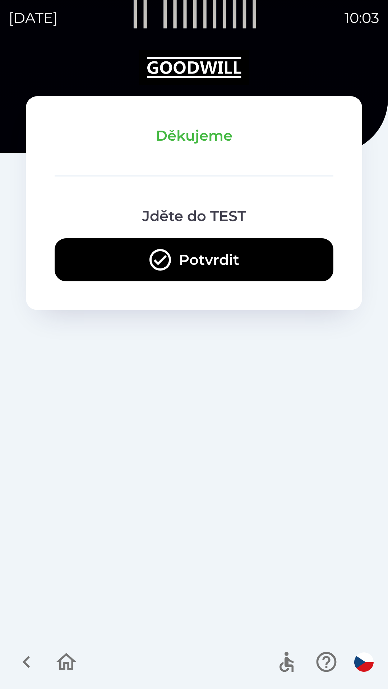
click at [124, 247] on button "Potvrdit" at bounding box center [194, 259] width 279 height 43
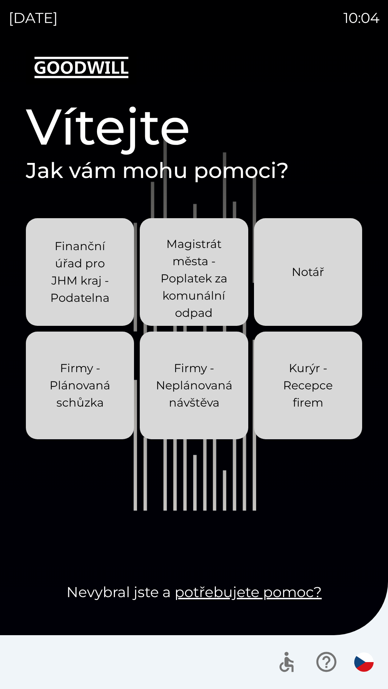
click at [294, 396] on p "Kurýr - Recepce firem" at bounding box center [308, 386] width 74 height 52
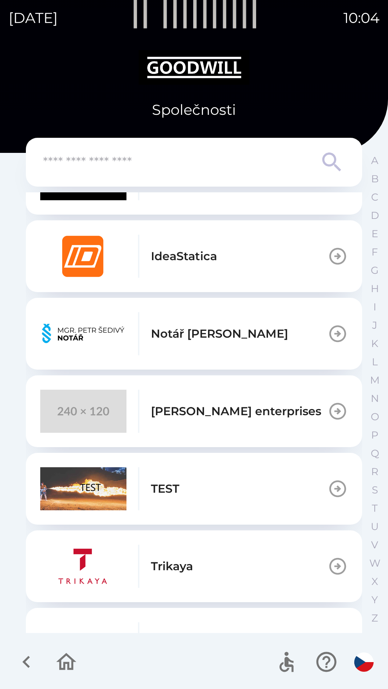
scroll to position [493, 0]
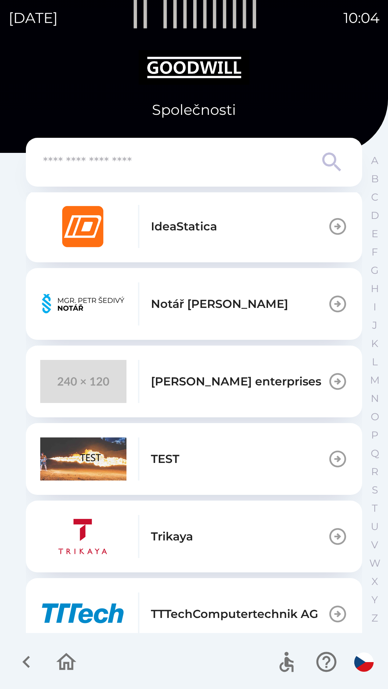
click at [102, 442] on img "button" at bounding box center [83, 459] width 86 height 43
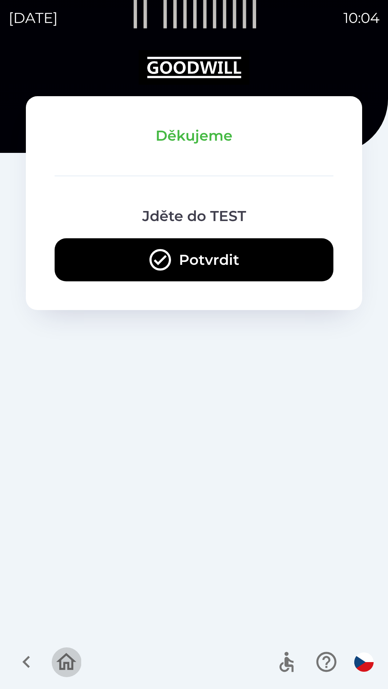
click at [70, 666] on icon "button" at bounding box center [66, 662] width 24 height 24
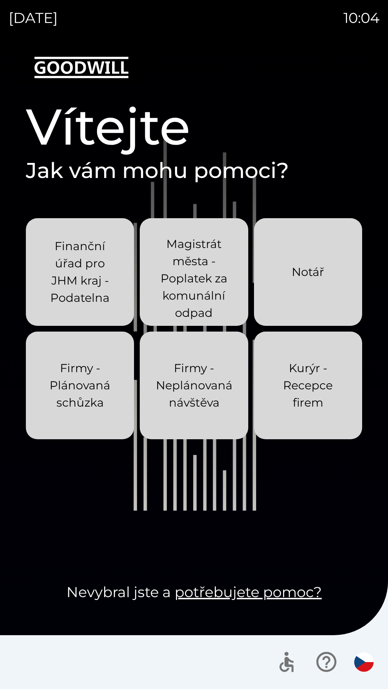
click at [289, 386] on p "Kurýr - Recepce firem" at bounding box center [308, 386] width 74 height 52
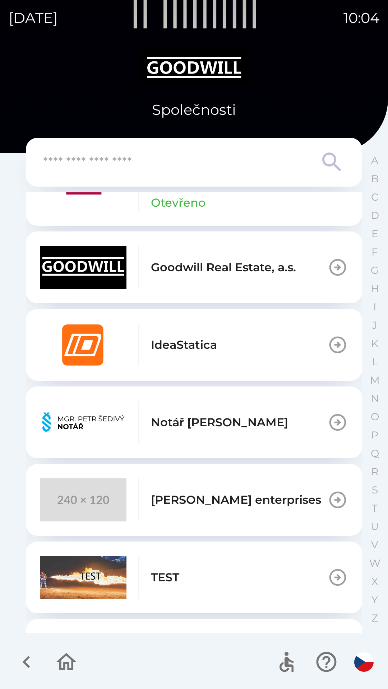
scroll to position [382, 0]
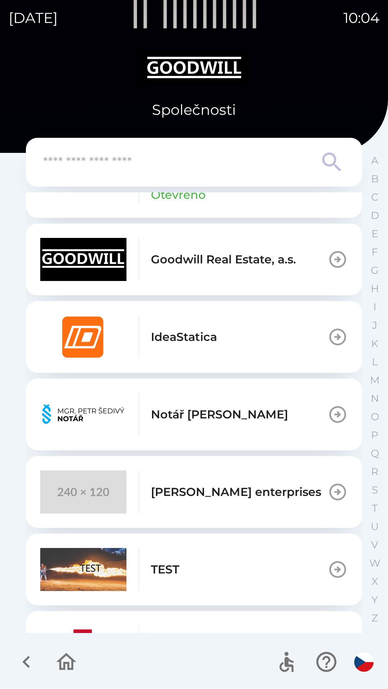
click at [118, 566] on img "button" at bounding box center [83, 569] width 86 height 43
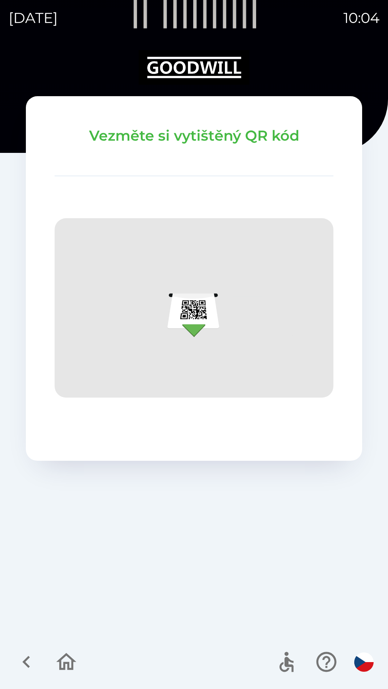
click at [71, 661] on icon "button" at bounding box center [66, 662] width 24 height 24
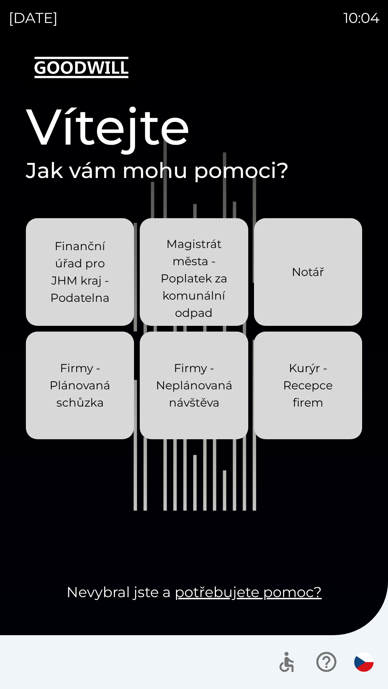
click at [286, 408] on p "Kurýr - Recepce firem" at bounding box center [308, 386] width 74 height 52
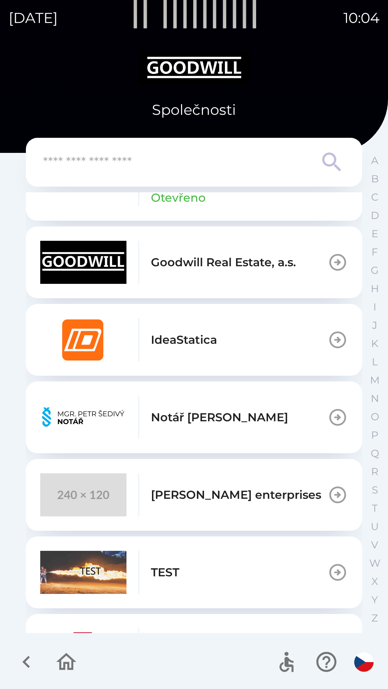
scroll to position [382, 0]
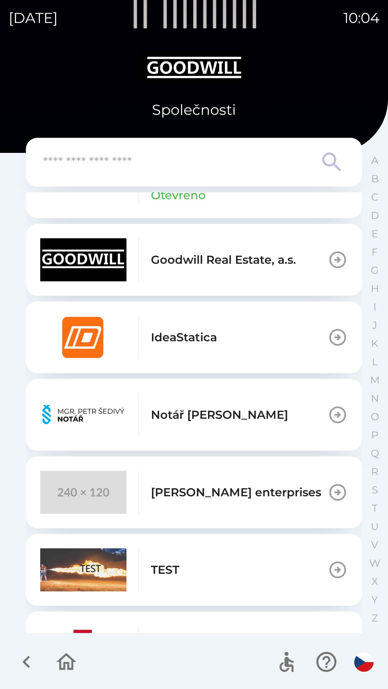
click at [114, 572] on img "button" at bounding box center [83, 570] width 86 height 43
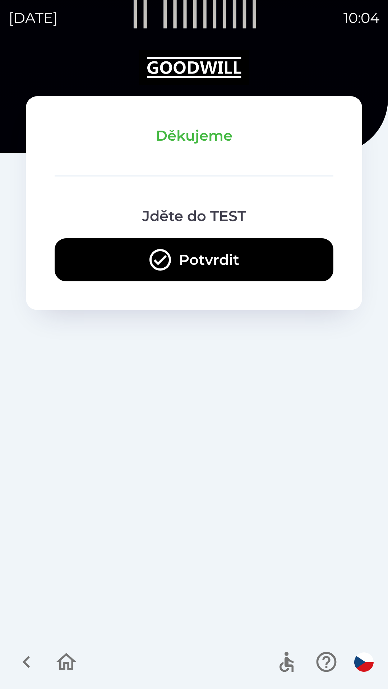
click at [71, 669] on icon "button" at bounding box center [66, 661] width 20 height 17
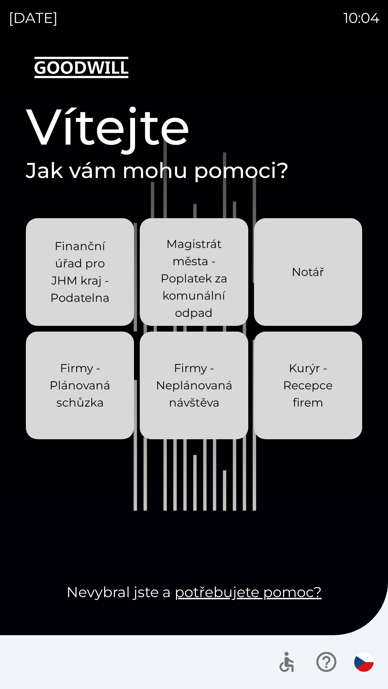
click at [296, 409] on p "Kurýr - Recepce firem" at bounding box center [308, 386] width 74 height 52
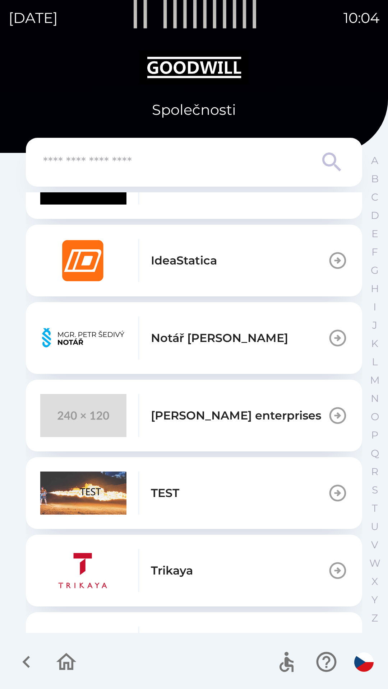
scroll to position [462, 0]
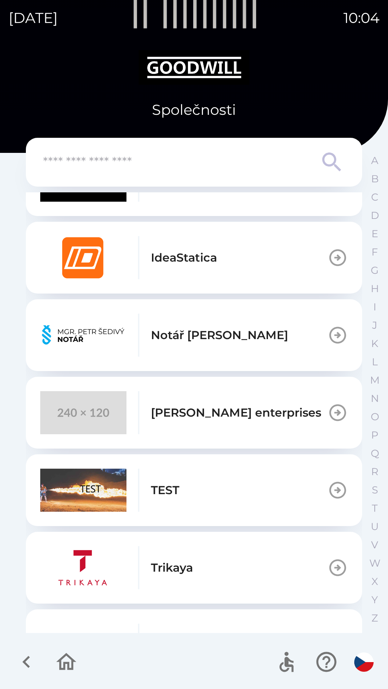
click at [81, 501] on img "button" at bounding box center [83, 490] width 86 height 43
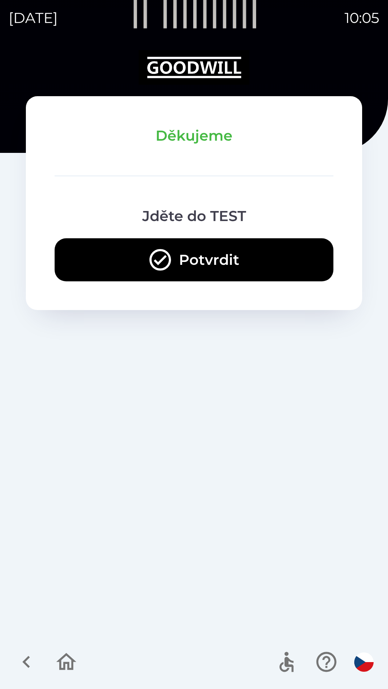
click at [121, 255] on button "Potvrdit" at bounding box center [194, 259] width 279 height 43
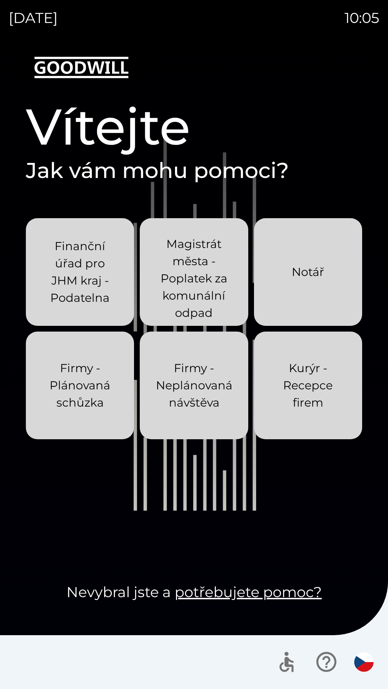
click at [300, 396] on p "Kurýr - Recepce firem" at bounding box center [308, 386] width 74 height 52
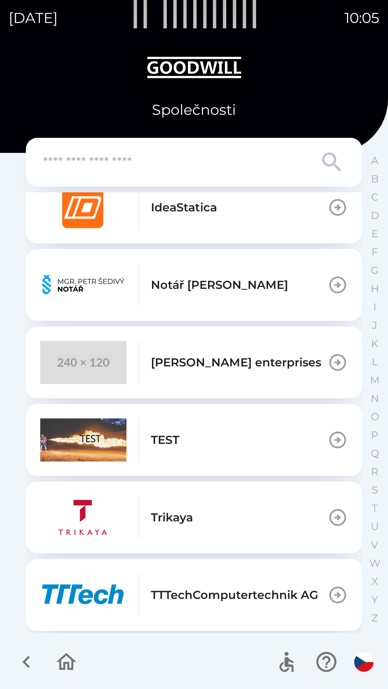
scroll to position [587, 0]
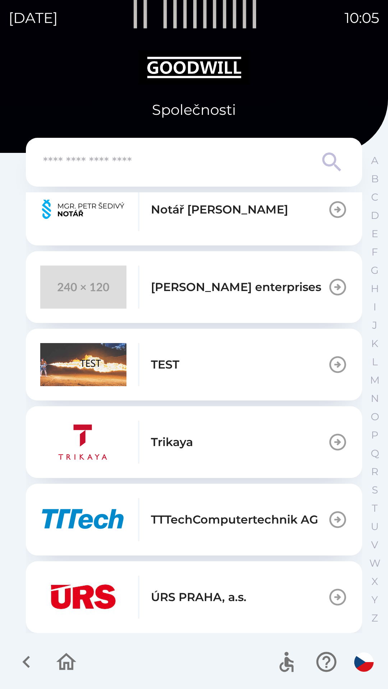
click at [89, 364] on img "button" at bounding box center [83, 364] width 86 height 43
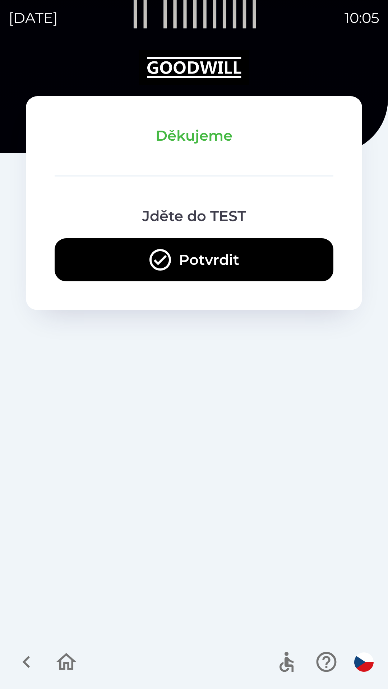
click at [126, 259] on button "Potvrdit" at bounding box center [194, 259] width 279 height 43
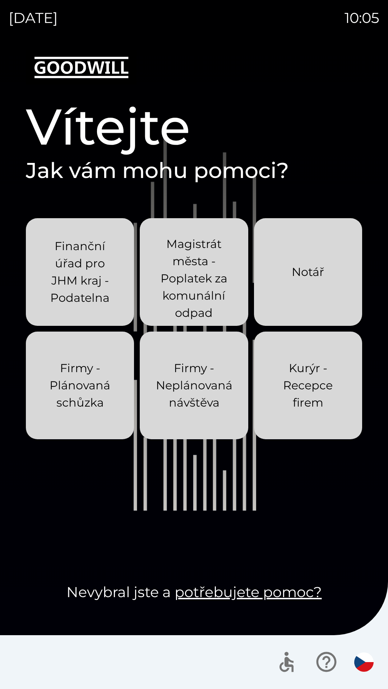
click at [285, 394] on p "Kurýr - Recepce firem" at bounding box center [308, 386] width 74 height 52
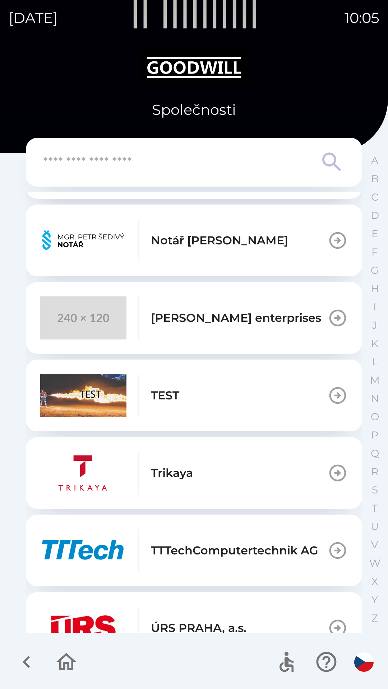
scroll to position [587, 0]
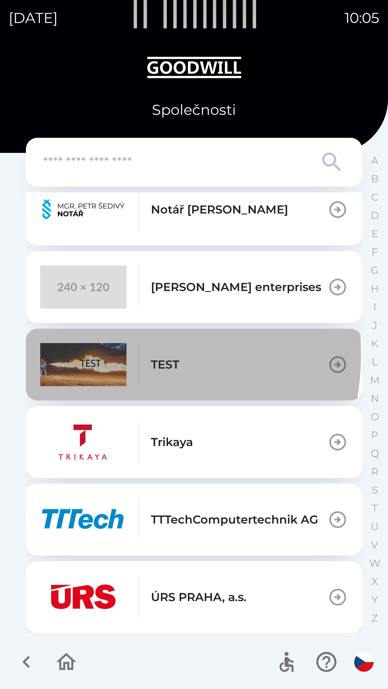
click at [72, 353] on img "button" at bounding box center [83, 364] width 86 height 43
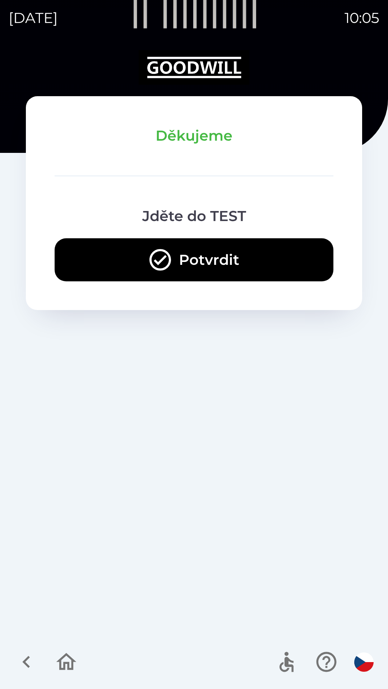
click at [65, 676] on button "button" at bounding box center [66, 662] width 30 height 30
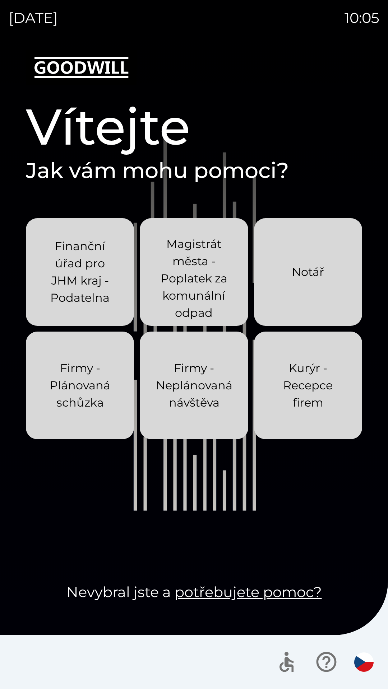
click at [301, 403] on p "Kurýr - Recepce firem" at bounding box center [308, 386] width 74 height 52
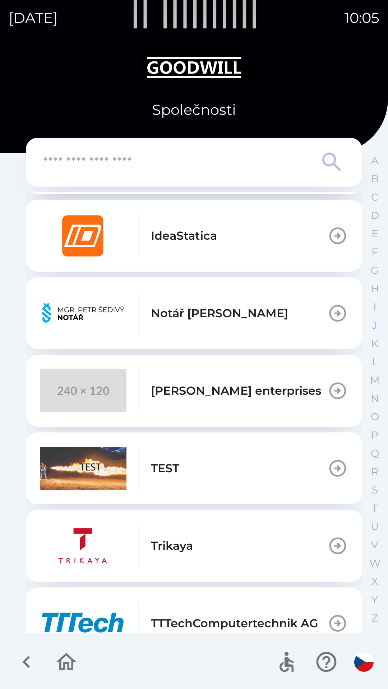
scroll to position [502, 0]
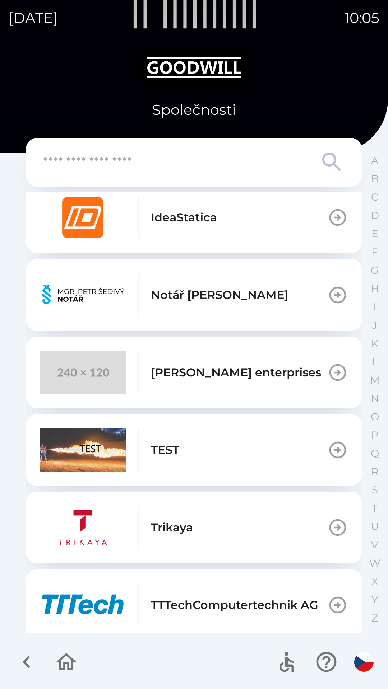
click at [99, 454] on img "button" at bounding box center [83, 450] width 86 height 43
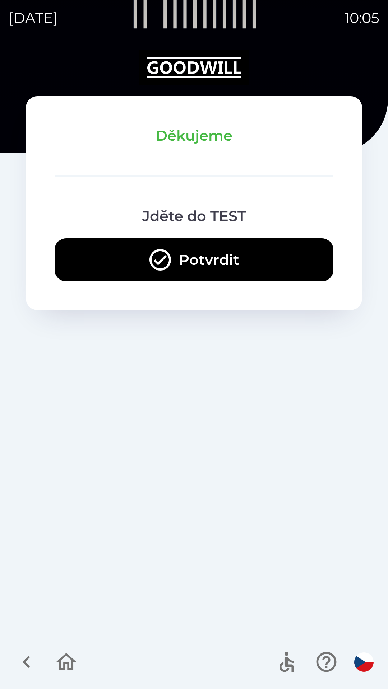
click at [59, 653] on icon "button" at bounding box center [66, 662] width 24 height 24
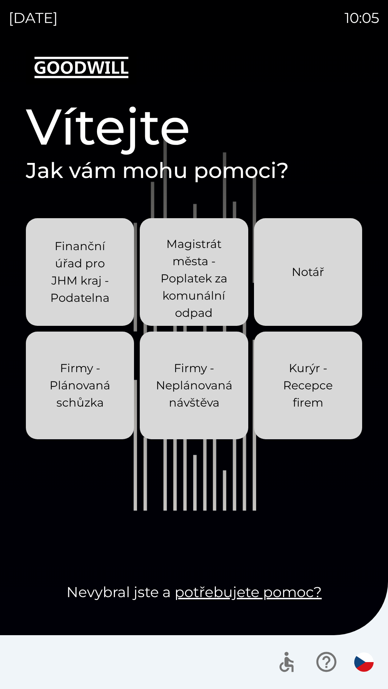
click at [292, 403] on p "Kurýr - Recepce firem" at bounding box center [308, 386] width 74 height 52
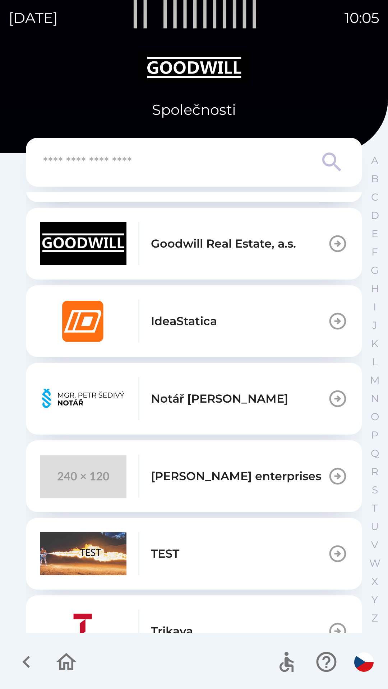
scroll to position [449, 0]
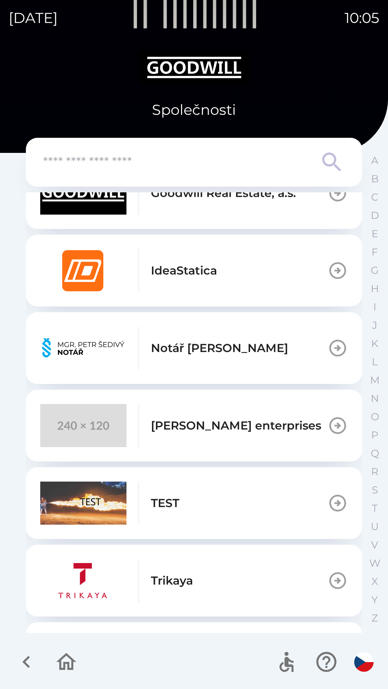
click at [82, 507] on img "button" at bounding box center [83, 503] width 86 height 43
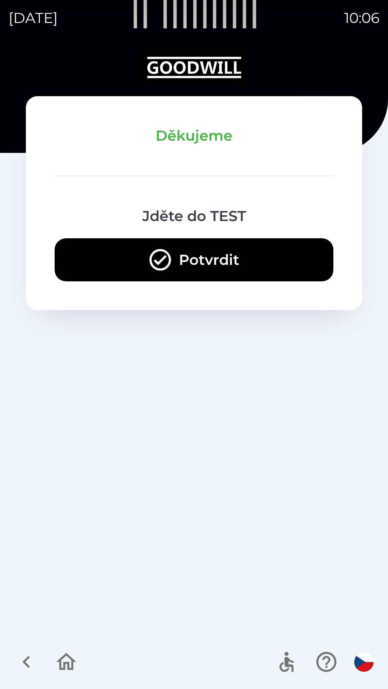
click at [111, 256] on button "Potvrdit" at bounding box center [194, 259] width 279 height 43
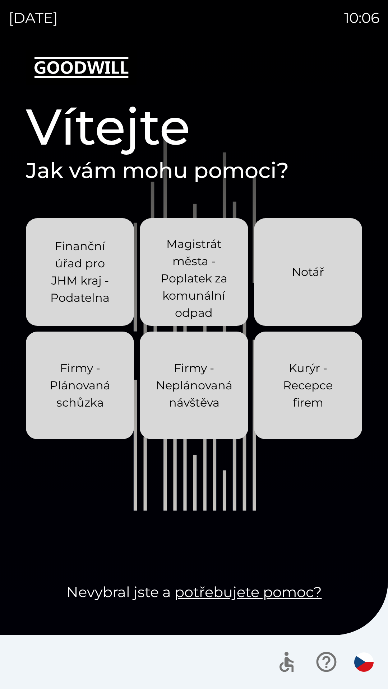
click at [285, 385] on p "Kurýr - Recepce firem" at bounding box center [308, 386] width 74 height 52
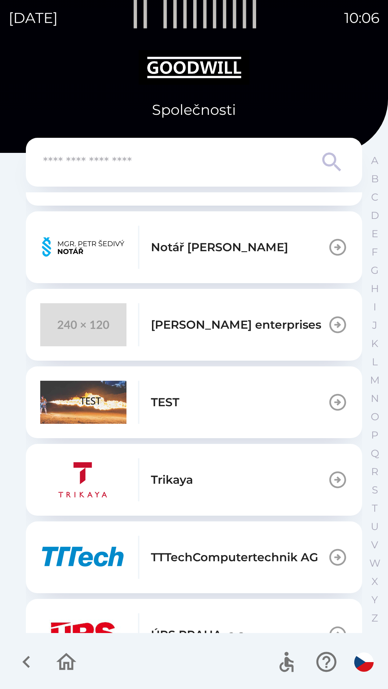
scroll to position [587, 0]
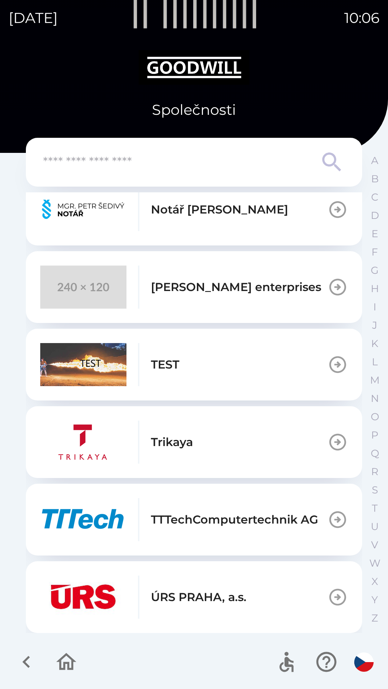
click at [107, 365] on img "button" at bounding box center [83, 364] width 86 height 43
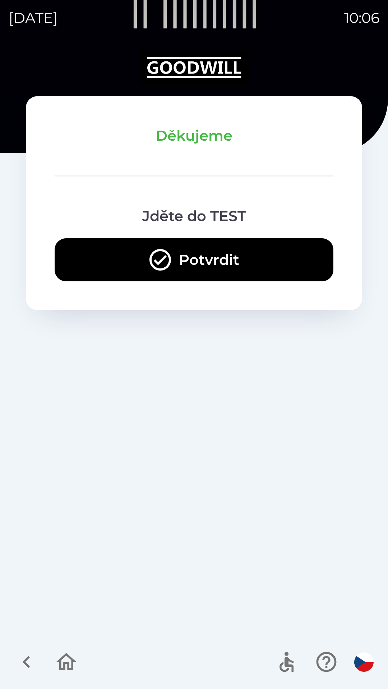
click at [111, 256] on button "Potvrdit" at bounding box center [194, 259] width 279 height 43
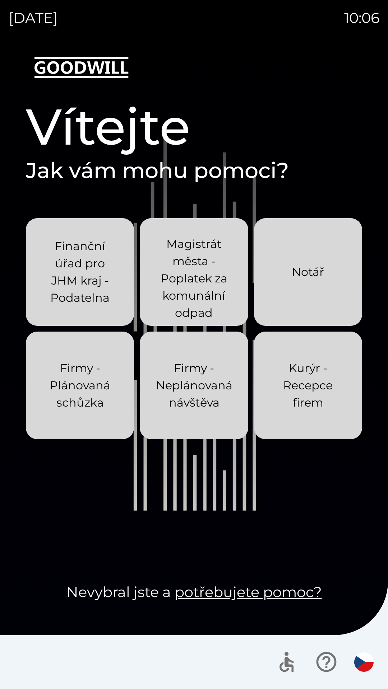
click at [281, 393] on p "Kurýr - Recepce firem" at bounding box center [308, 386] width 74 height 52
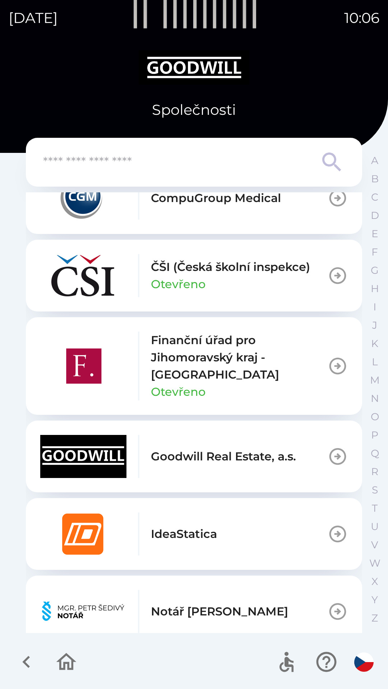
scroll to position [587, 0]
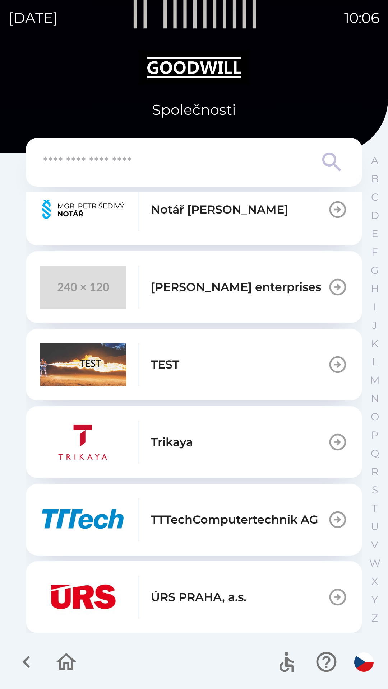
click at [99, 372] on img "button" at bounding box center [83, 364] width 86 height 43
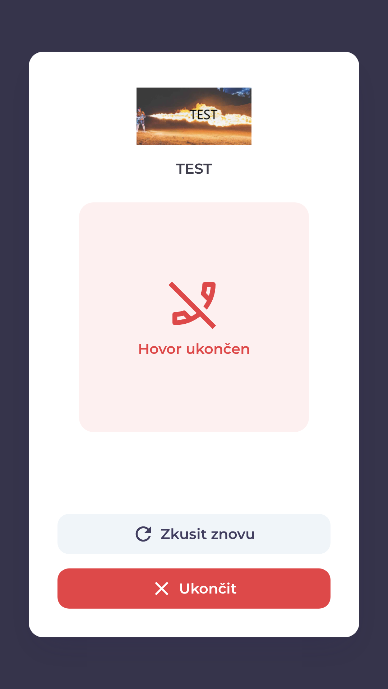
click at [130, 529] on button "Zkusit znovu" at bounding box center [193, 534] width 273 height 40
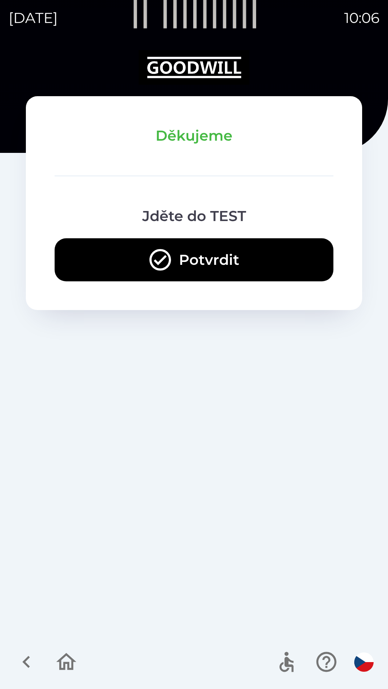
click at [111, 265] on button "Potvrdit" at bounding box center [194, 259] width 279 height 43
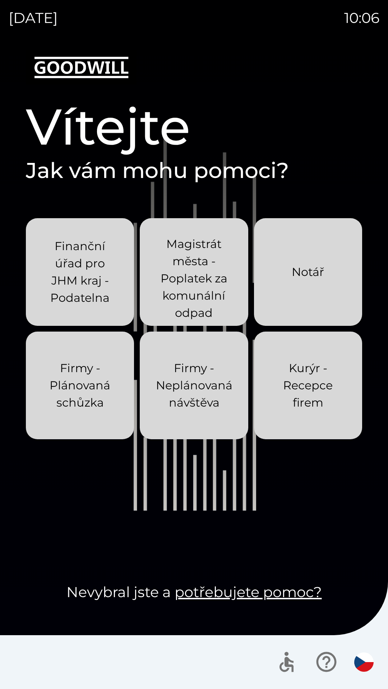
click at [285, 417] on div "Kurýr - Recepce firem" at bounding box center [308, 385] width 74 height 75
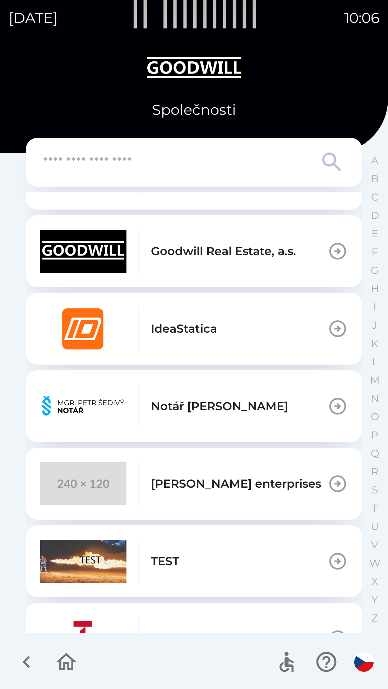
scroll to position [392, 0]
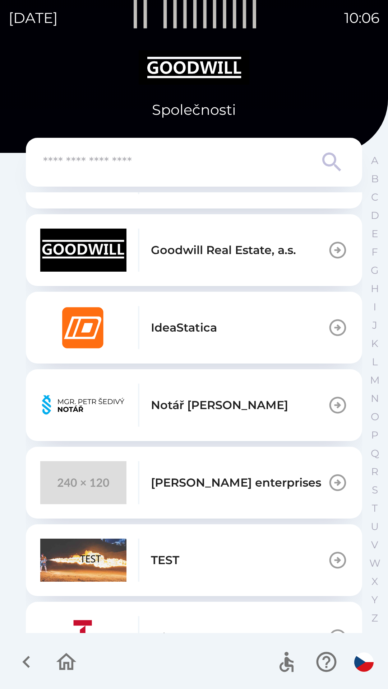
click at [114, 577] on img "button" at bounding box center [83, 560] width 86 height 43
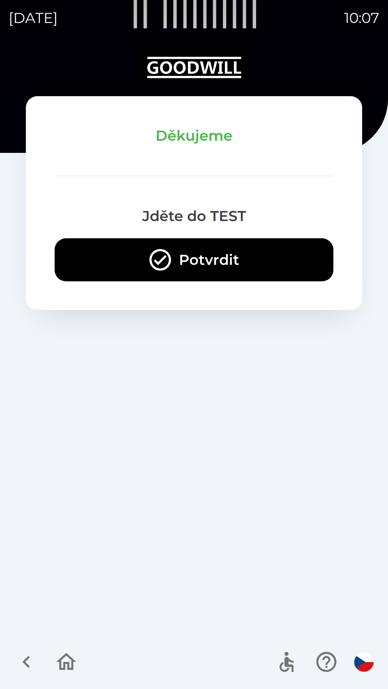
click at [115, 251] on button "Potvrdit" at bounding box center [194, 259] width 279 height 43
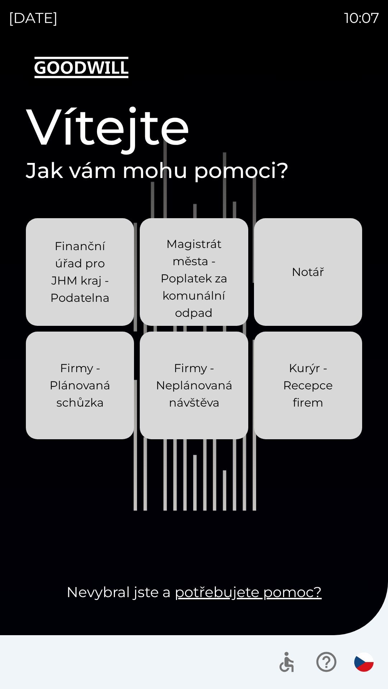
click at [298, 390] on p "Kurýr - Recepce firem" at bounding box center [308, 386] width 74 height 52
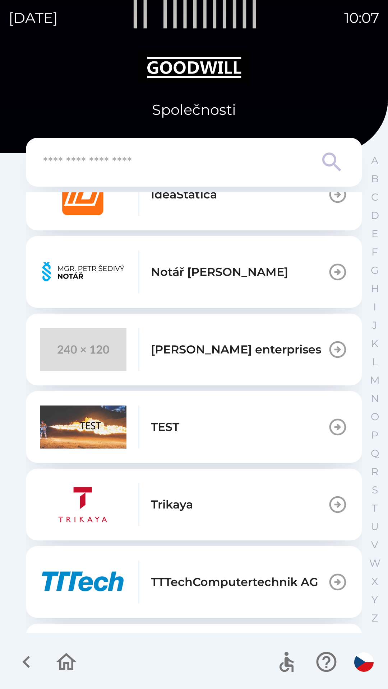
scroll to position [538, 0]
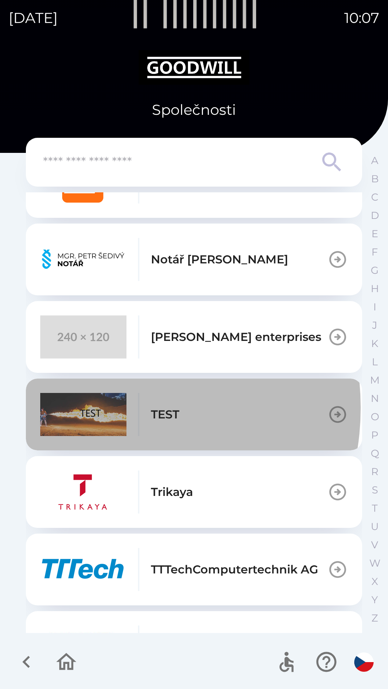
click at [95, 408] on img "button" at bounding box center [83, 414] width 86 height 43
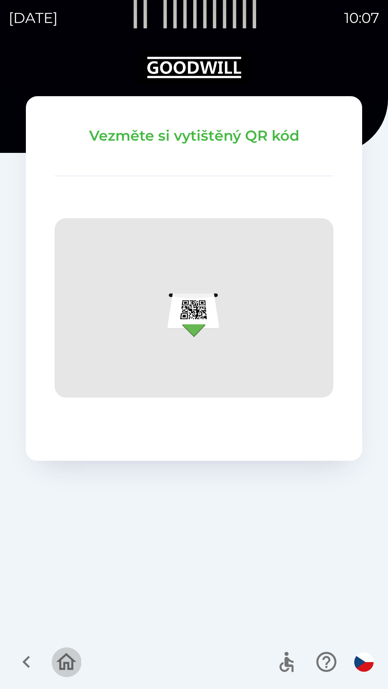
click at [65, 664] on icon "button" at bounding box center [66, 661] width 20 height 17
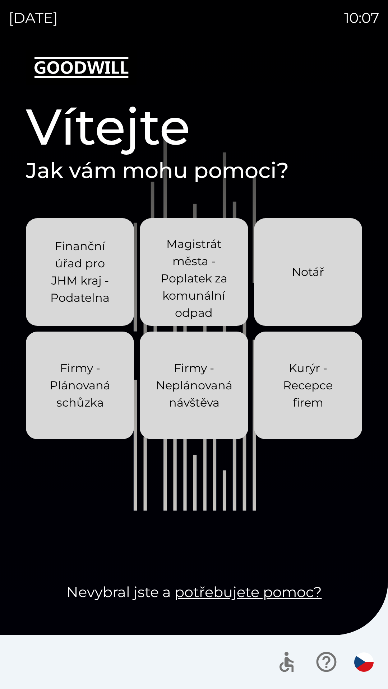
click at [285, 390] on p "Kurýr - Recepce firem" at bounding box center [308, 386] width 74 height 52
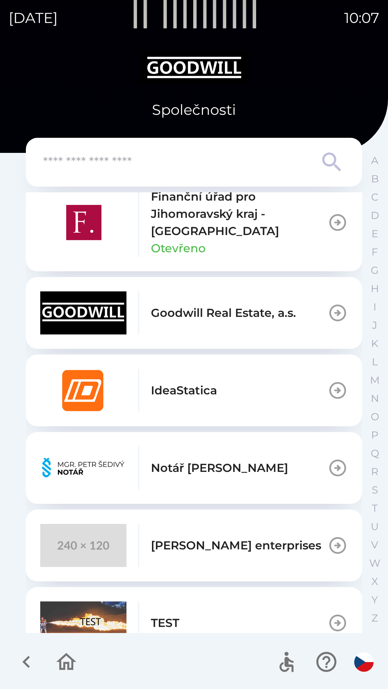
scroll to position [330, 0]
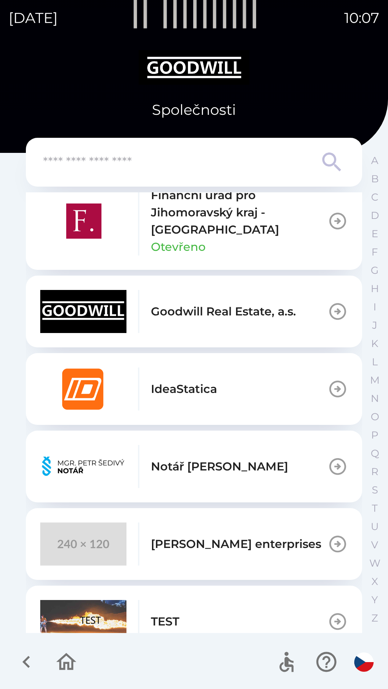
click at [96, 611] on img "button" at bounding box center [83, 621] width 86 height 43
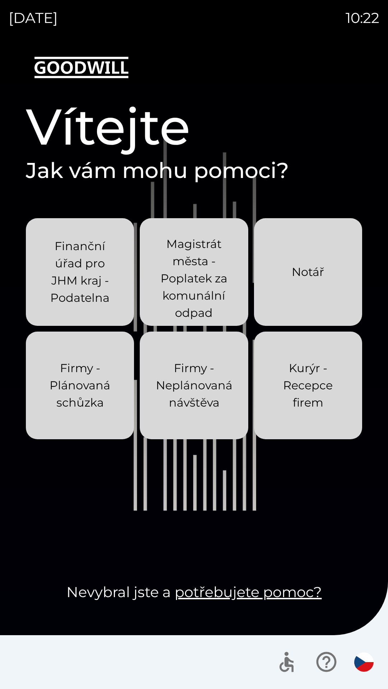
click at [311, 387] on p "Kurýr - Recepce firem" at bounding box center [308, 386] width 74 height 52
click at [72, 666] on div at bounding box center [194, 663] width 388 height 54
click at [68, 682] on div at bounding box center [194, 663] width 388 height 54
